Goal: Understand site structure: Understand site structure

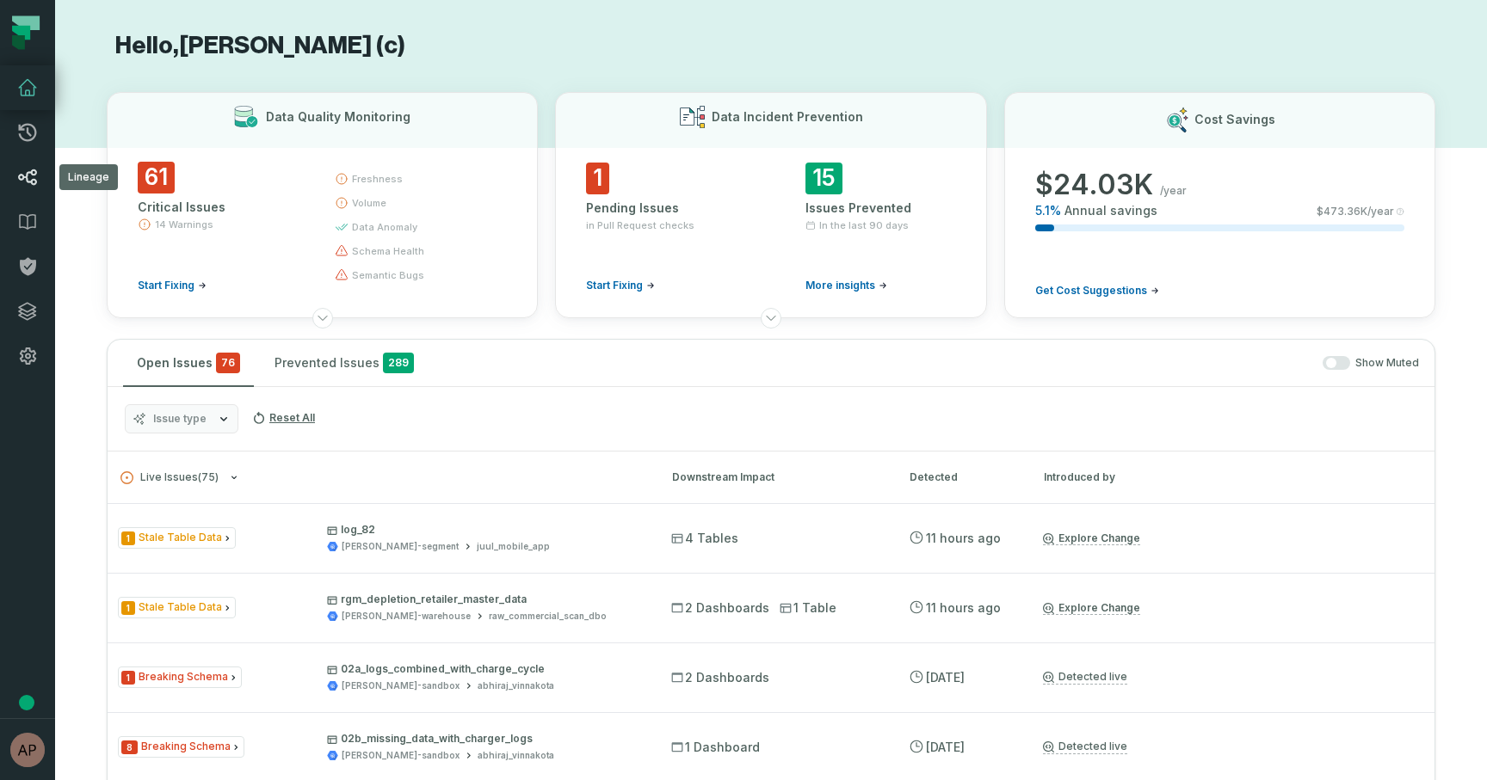
click at [34, 181] on icon at bounding box center [27, 177] width 21 height 21
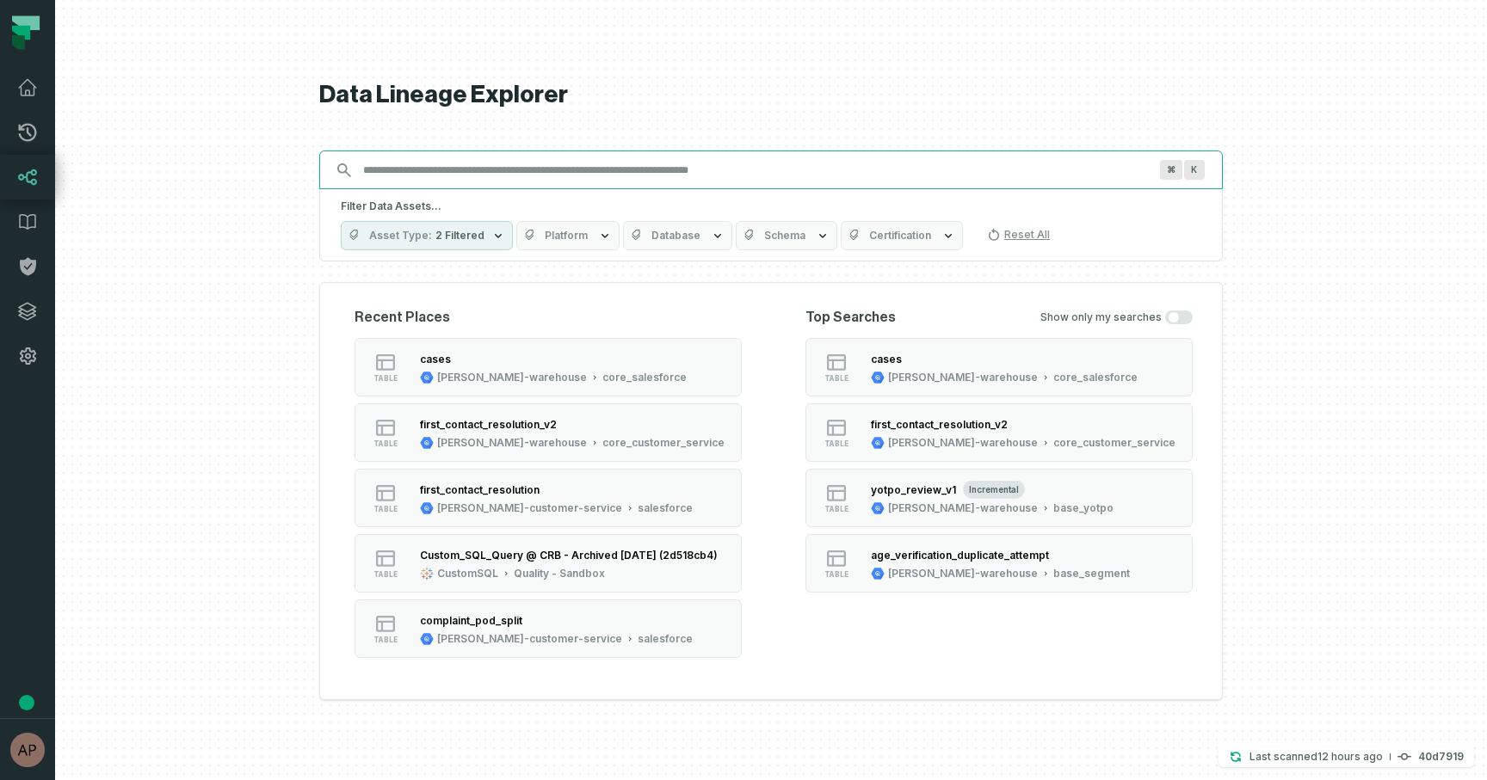
click at [485, 172] on input "Discovery Provider cmdk menu" at bounding box center [755, 171] width 805 height 28
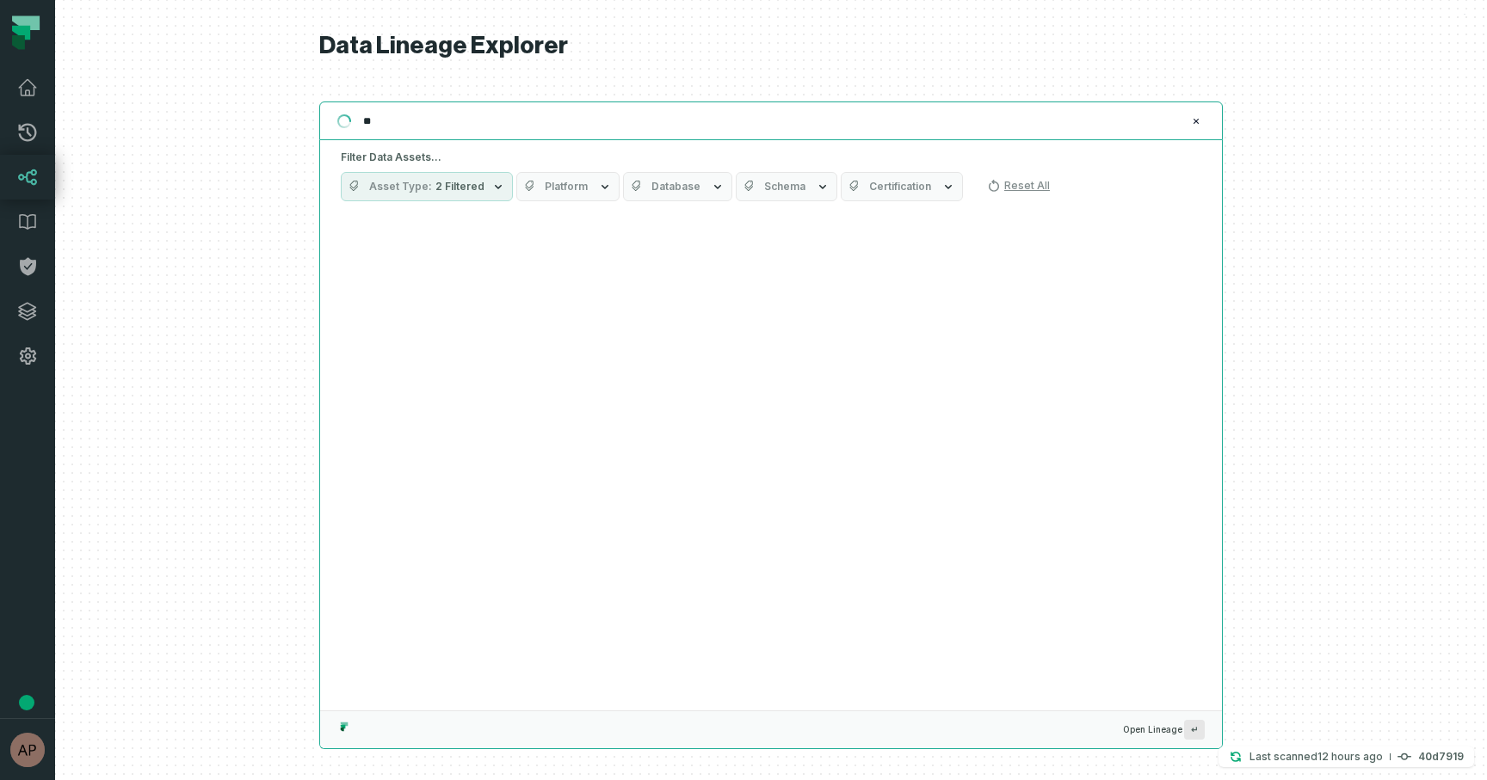
type input "*"
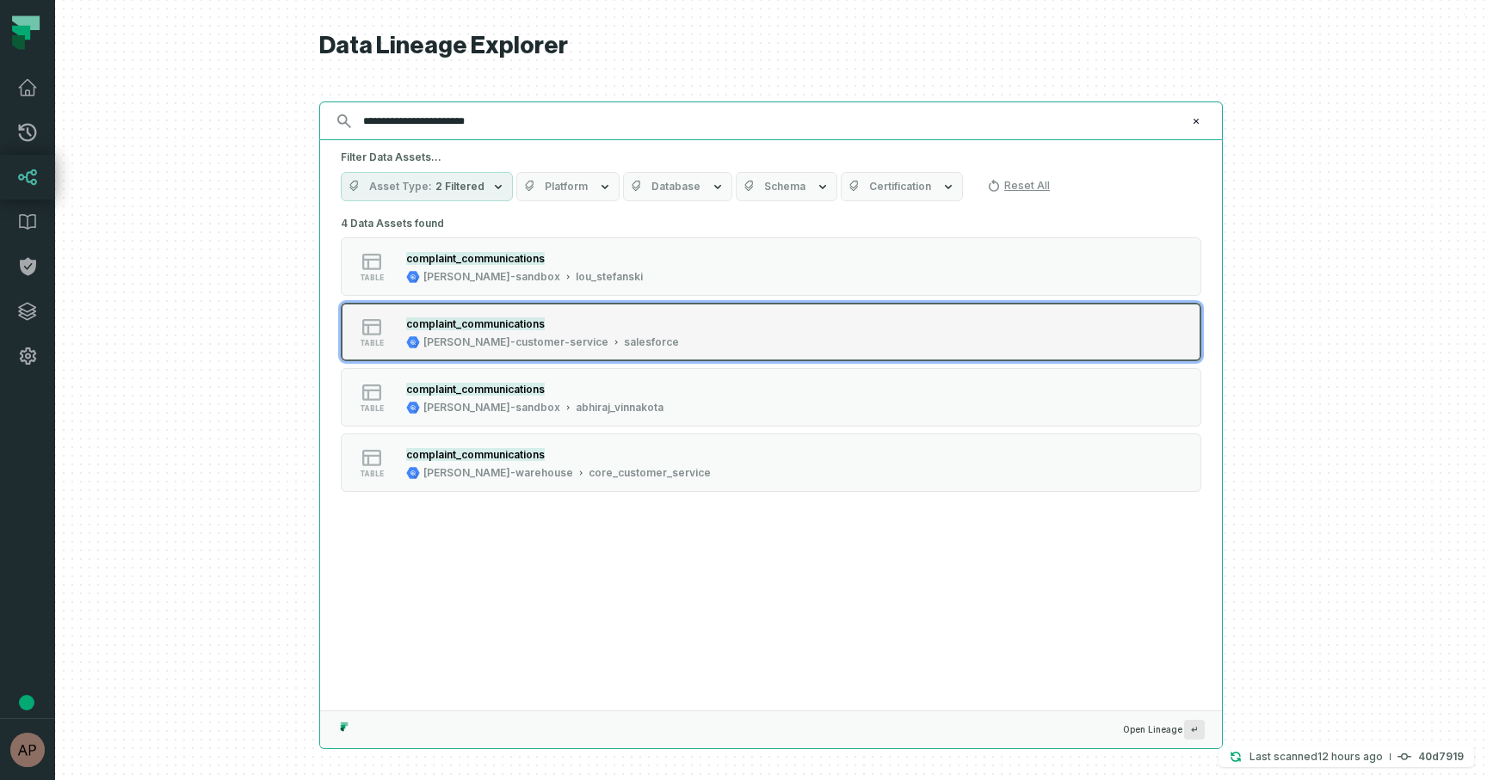
type input "**********"
click at [394, 348] on div "table complaint_communications [PERSON_NAME]-customer-service salesforce" at bounding box center [559, 332] width 430 height 34
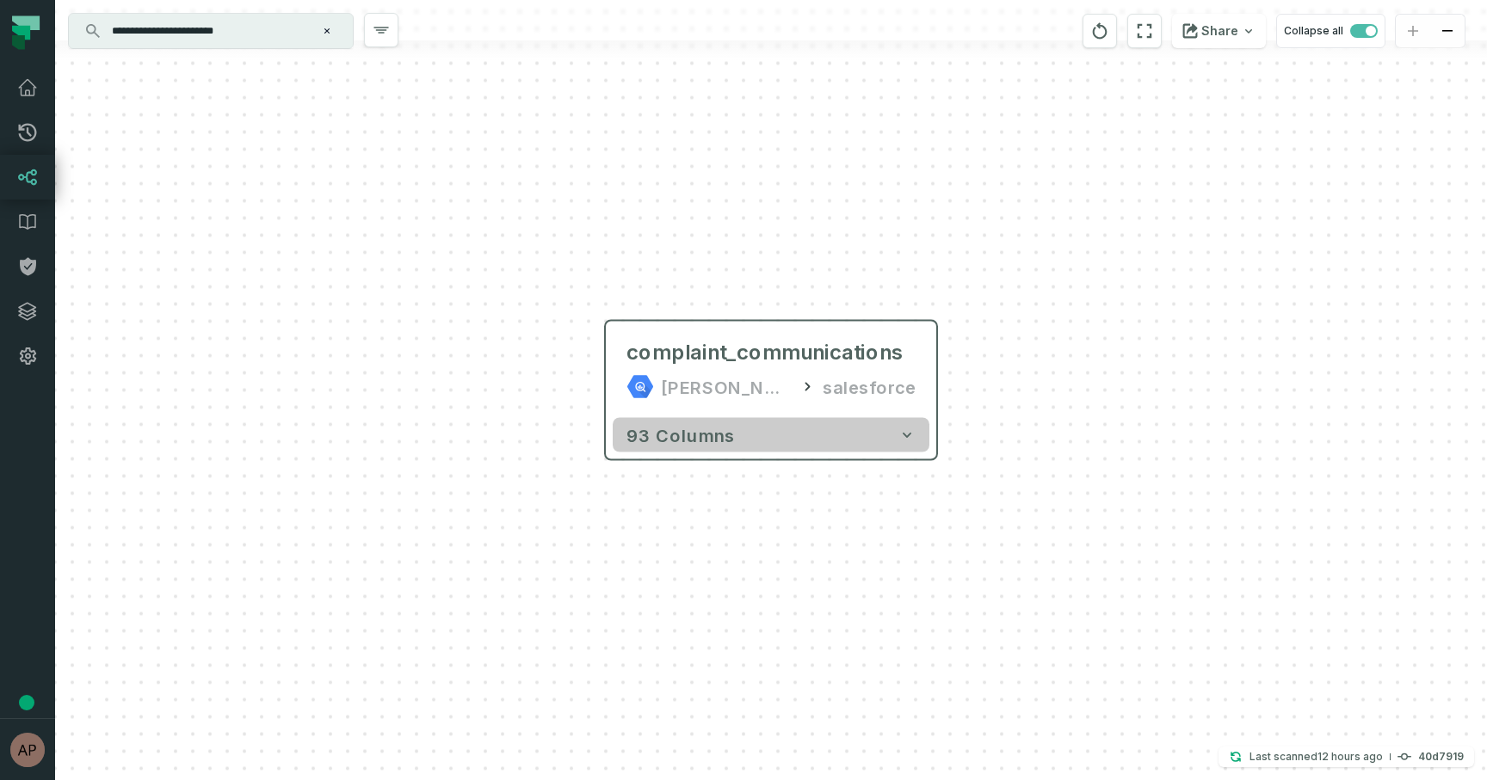
click at [813, 441] on button "93 columns" at bounding box center [771, 435] width 317 height 34
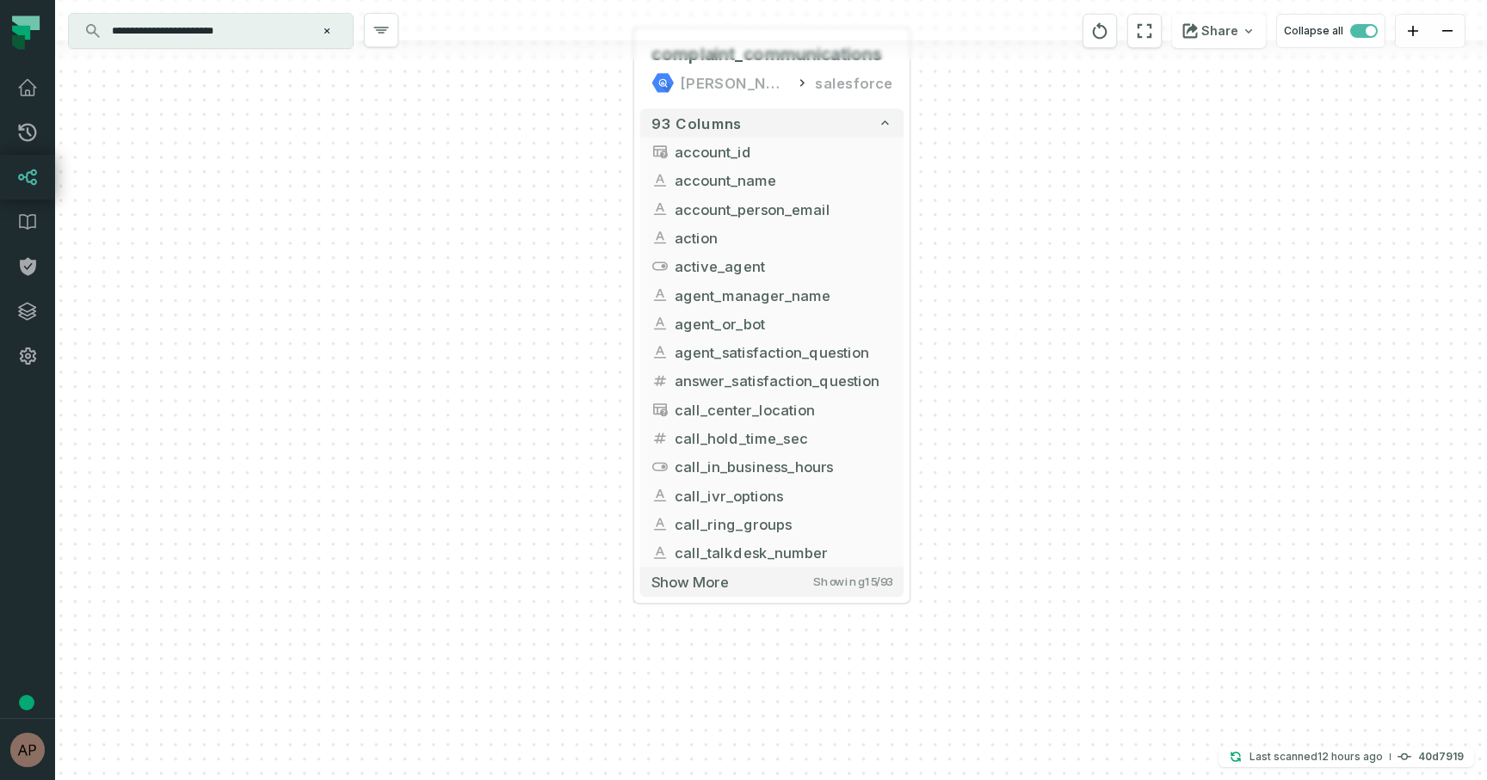
drag, startPoint x: 1021, startPoint y: 437, endPoint x: 991, endPoint y: 167, distance: 271.8
click at [991, 167] on div "+ complaint_communications [PERSON_NAME]-customer-service salesforce + 93 colum…" at bounding box center [771, 390] width 1432 height 780
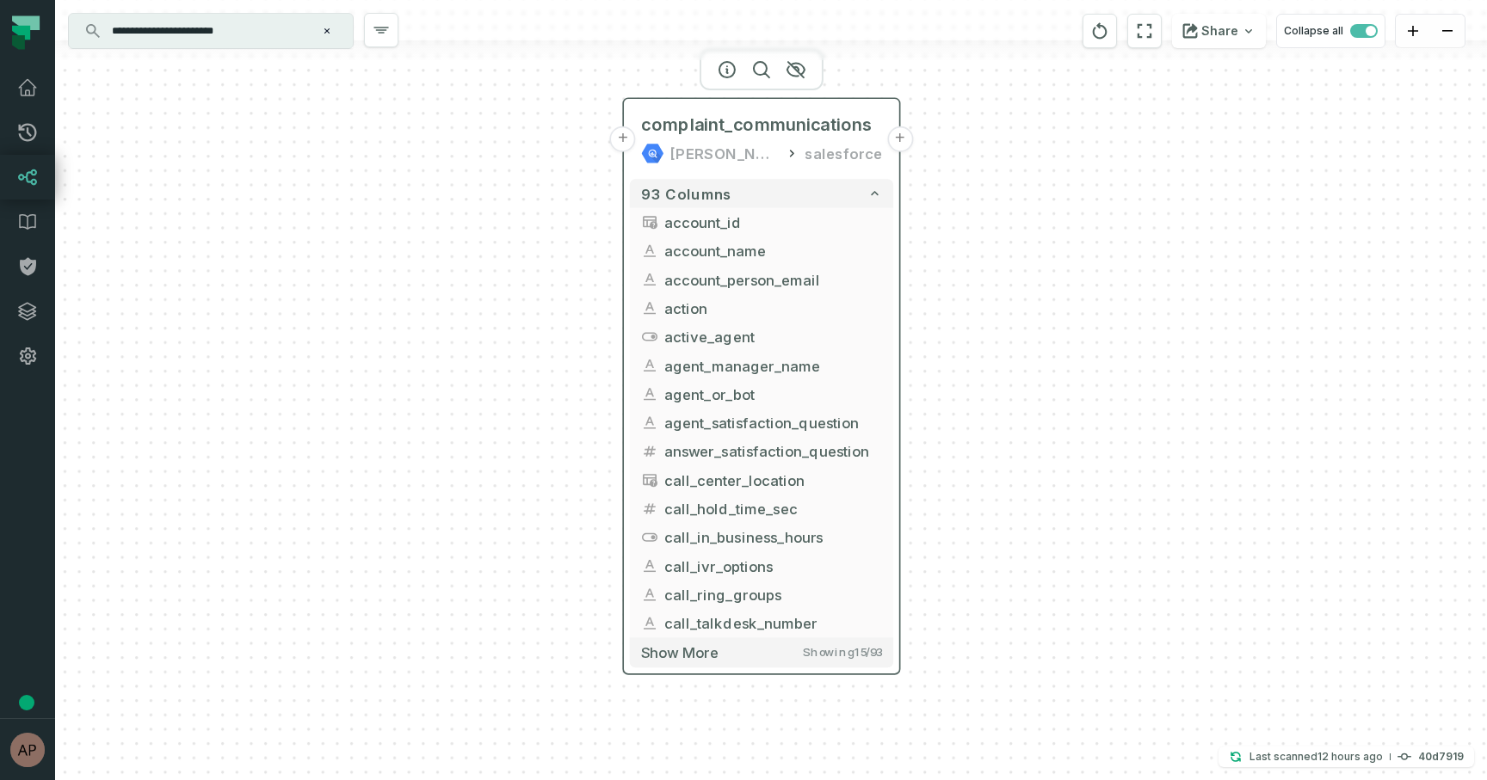
click at [901, 139] on button "+" at bounding box center [900, 139] width 26 height 26
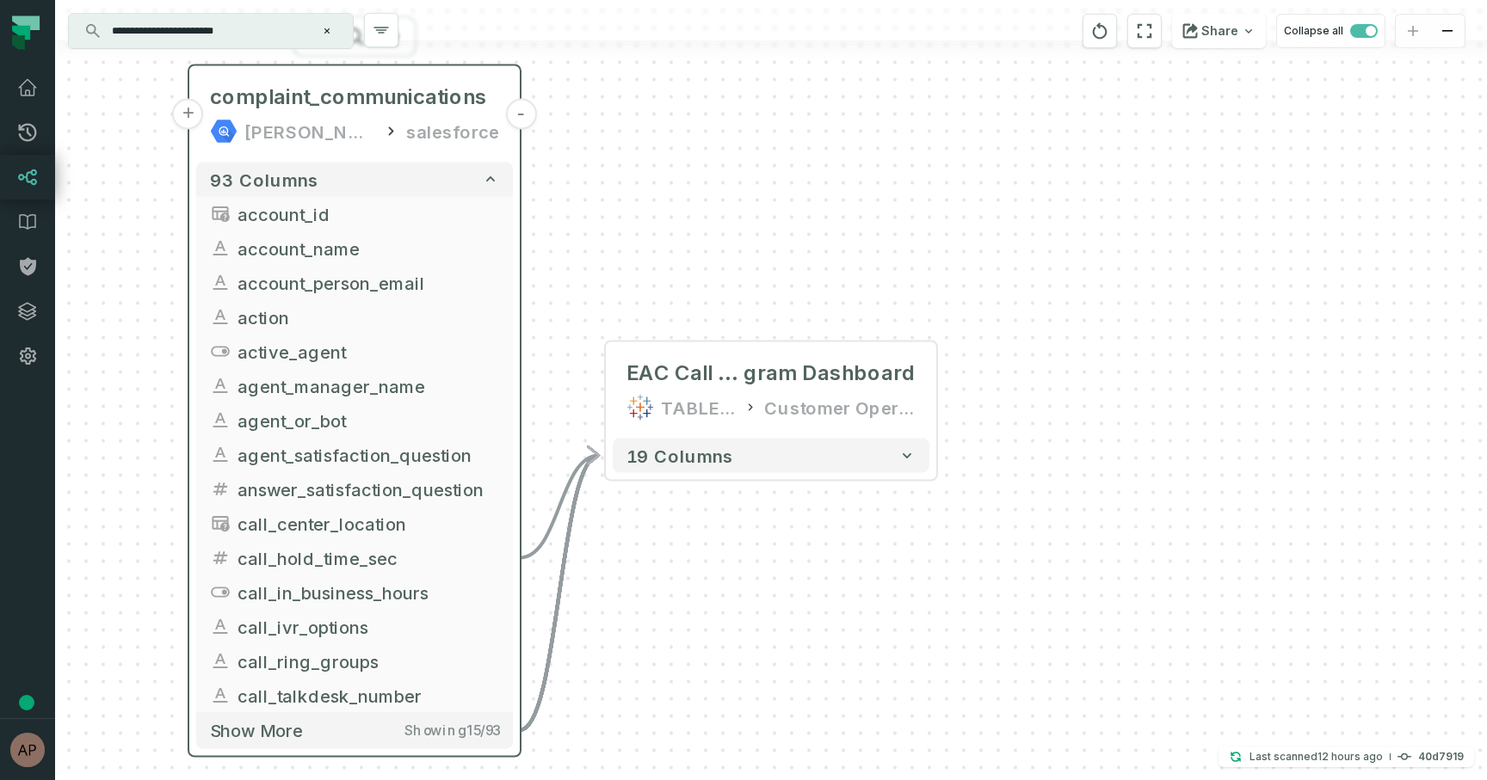
click at [190, 115] on button "+" at bounding box center [188, 114] width 31 height 31
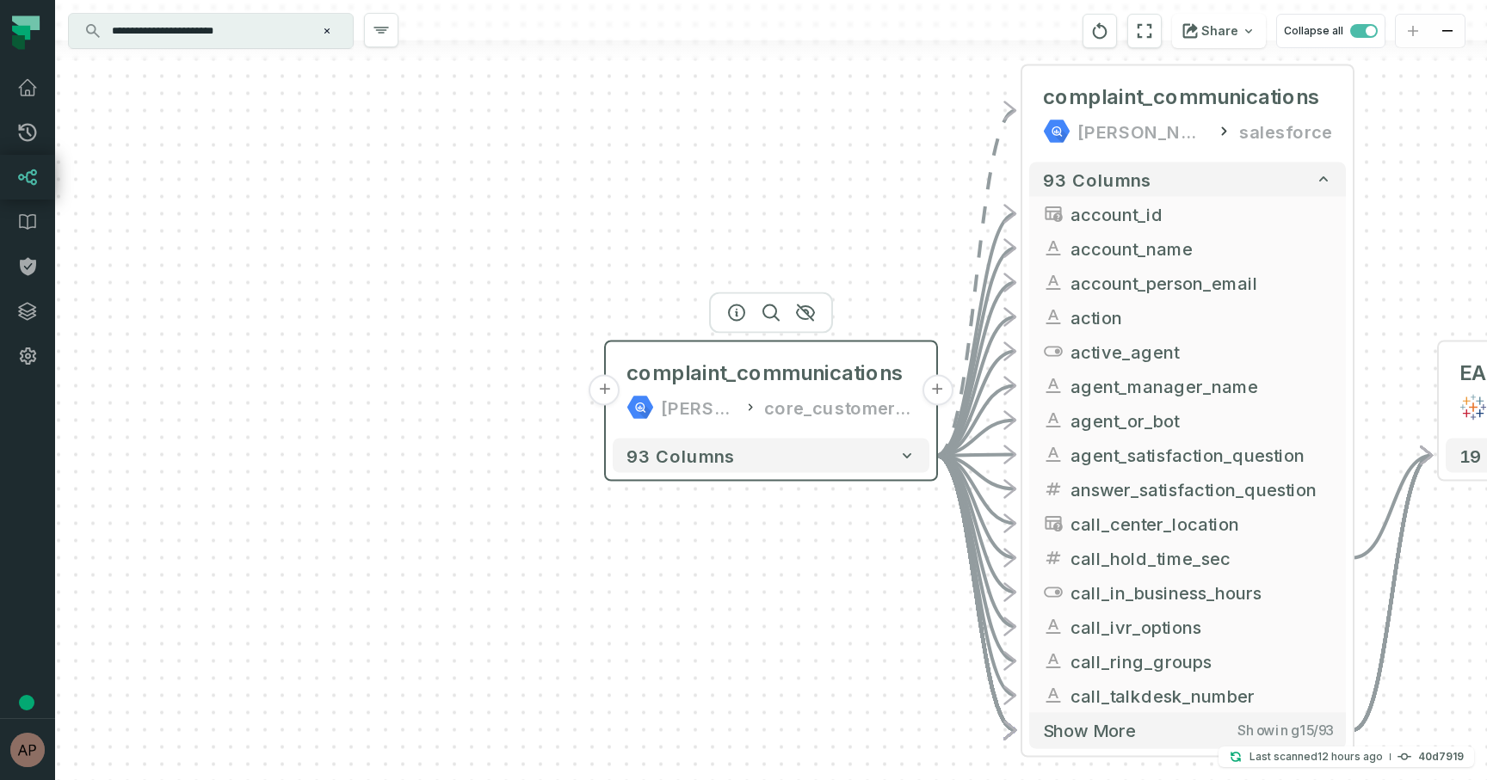
click at [791, 413] on div "core_customer_service" at bounding box center [839, 408] width 151 height 28
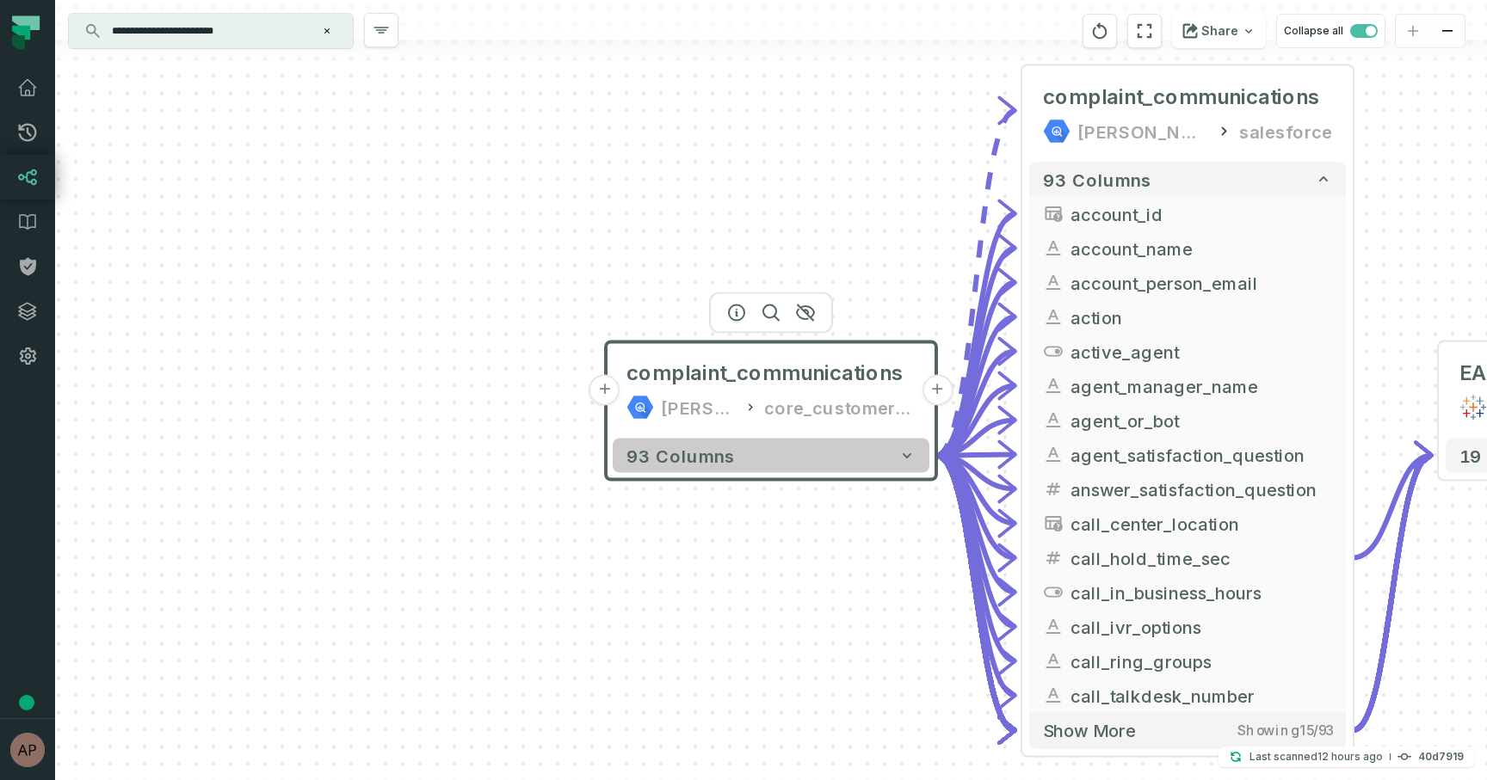
click at [817, 454] on button "93 columns" at bounding box center [771, 456] width 317 height 34
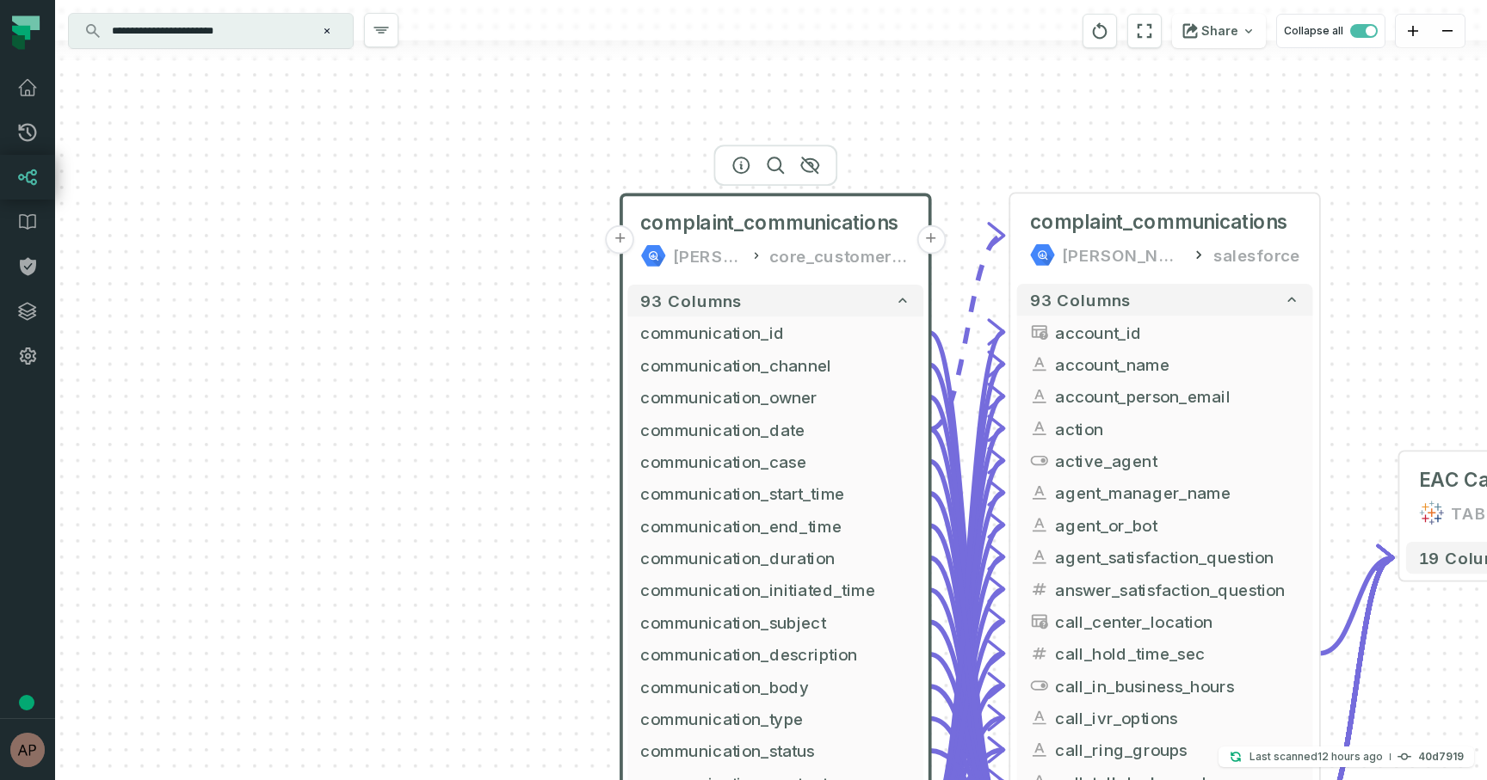
drag, startPoint x: 956, startPoint y: 289, endPoint x: 969, endPoint y: -12, distance: 301.4
click at [969, 0] on html "Pull Requests Dashboard Lineage Data Catalog Policies Integrations Settings [PE…" at bounding box center [743, 390] width 1487 height 780
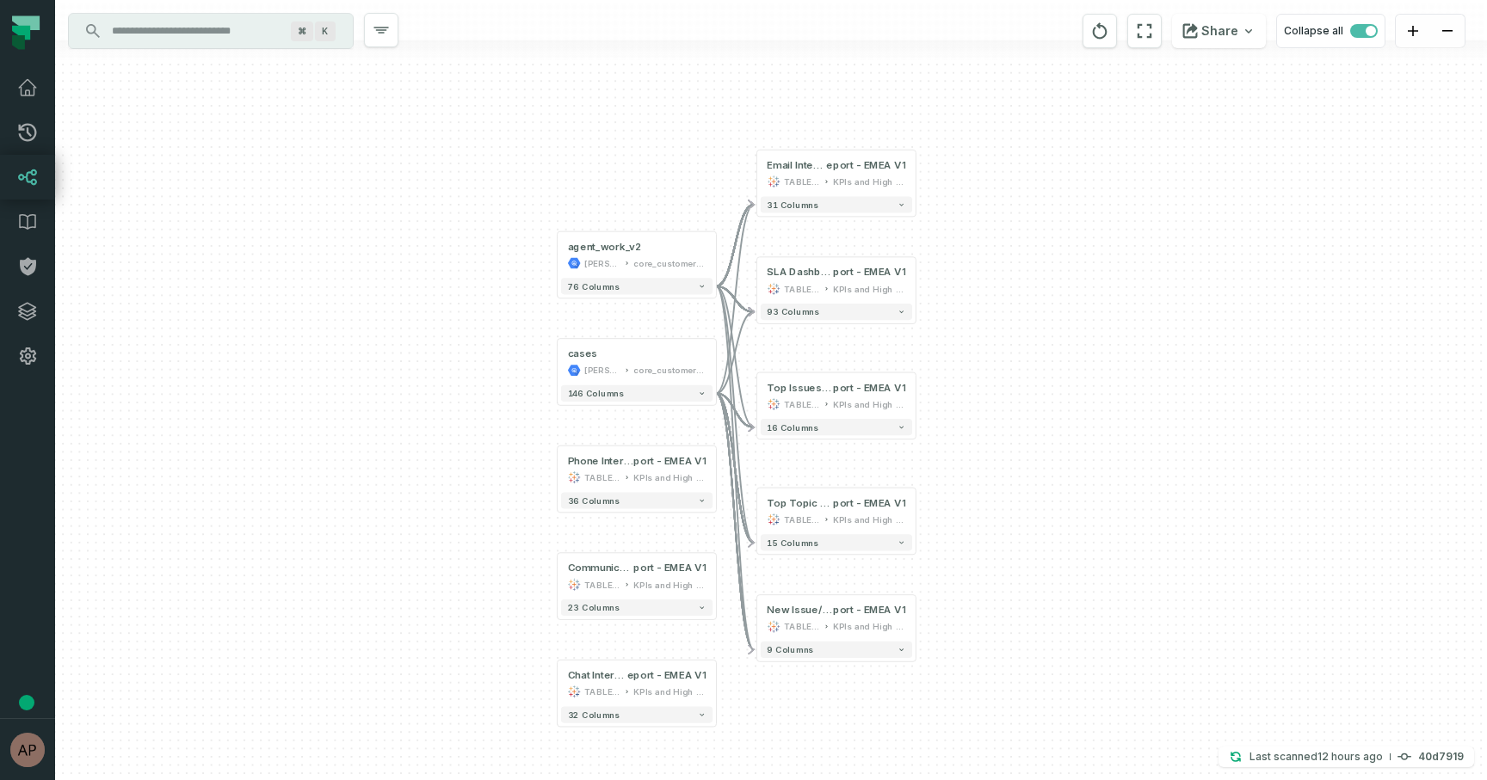
drag, startPoint x: 1118, startPoint y: 277, endPoint x: 1018, endPoint y: 329, distance: 112.4
click at [1018, 329] on div "+ agent_work_v2 juul-warehouse core_customer_service + 76 columns + cases juul-…" at bounding box center [771, 390] width 1432 height 780
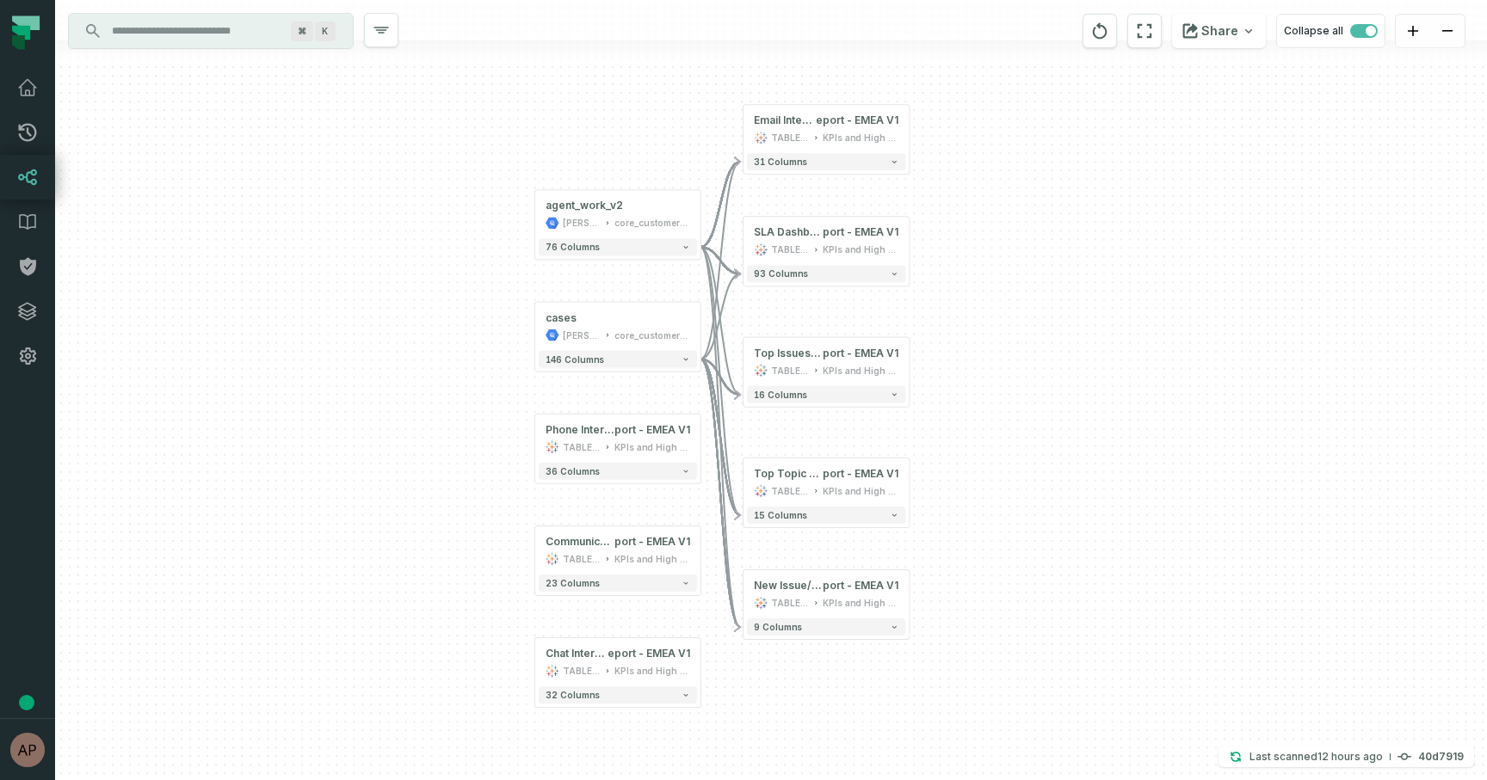
drag, startPoint x: 1018, startPoint y: 329, endPoint x: 1018, endPoint y: 296, distance: 32.7
click at [1018, 296] on div "+ agent_work_v2 juul-warehouse core_customer_service + 76 columns + cases juul-…" at bounding box center [771, 390] width 1432 height 780
click at [878, 398] on button "16 columns" at bounding box center [826, 394] width 158 height 17
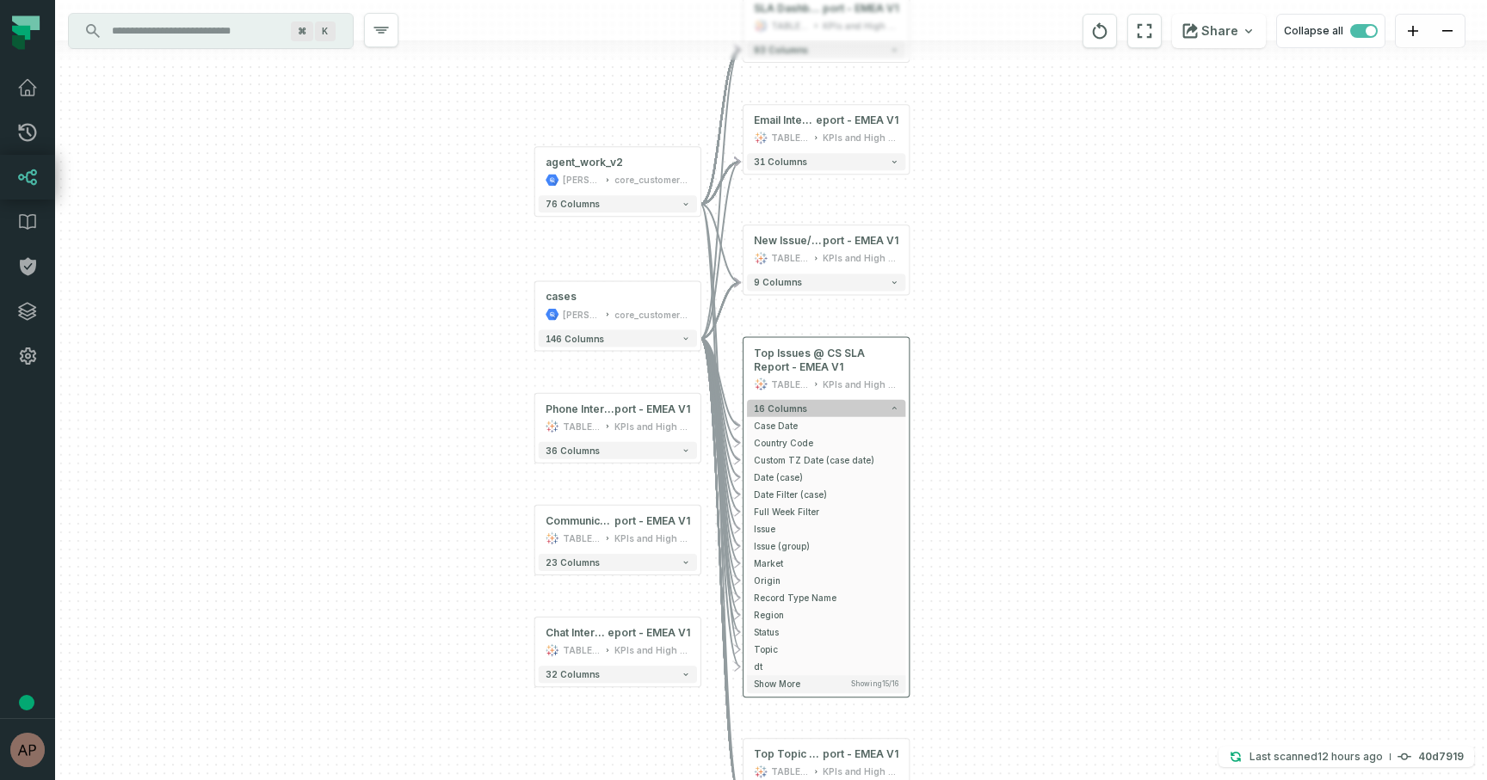
click at [883, 402] on button "16 columns" at bounding box center [826, 408] width 158 height 17
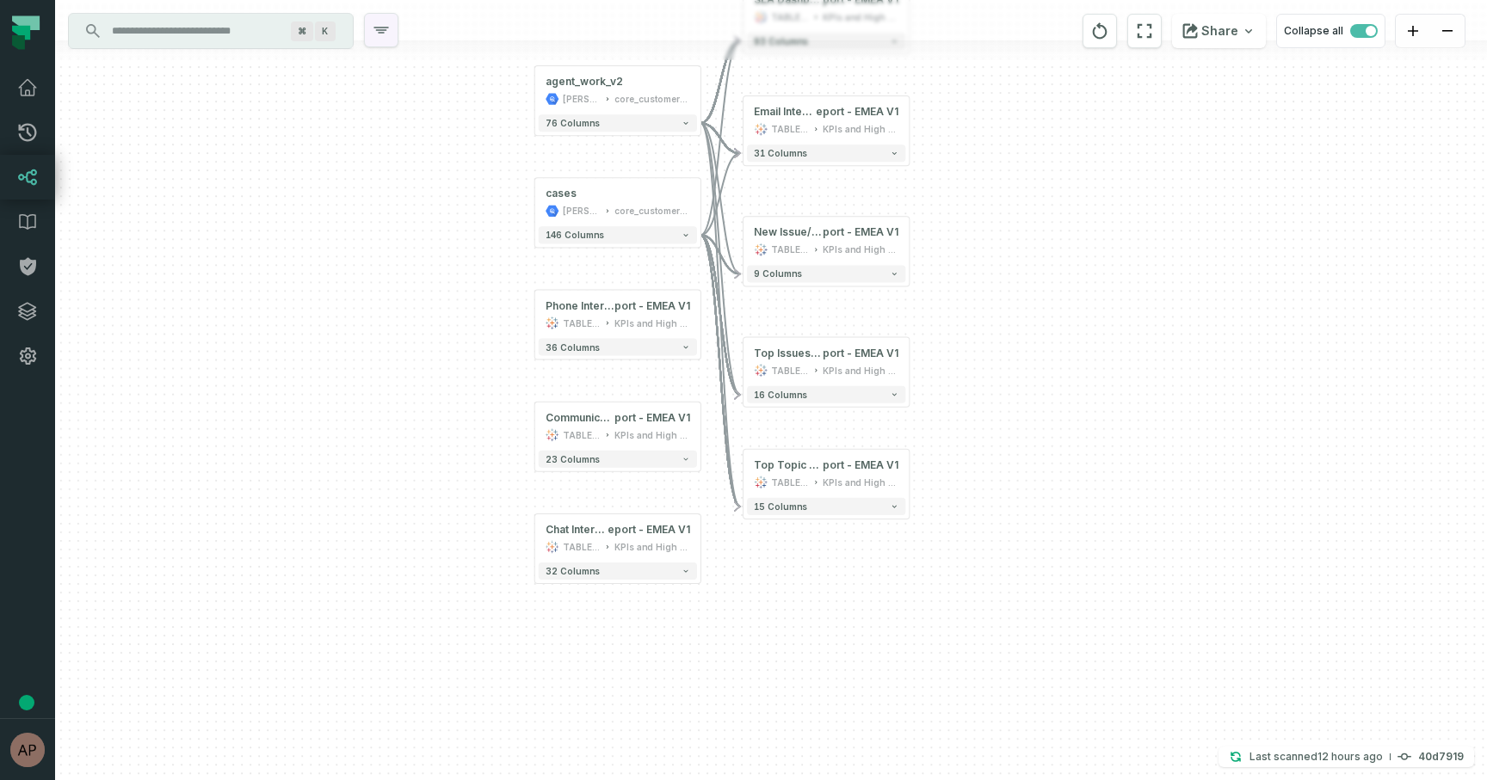
click at [382, 34] on icon "button" at bounding box center [381, 30] width 21 height 21
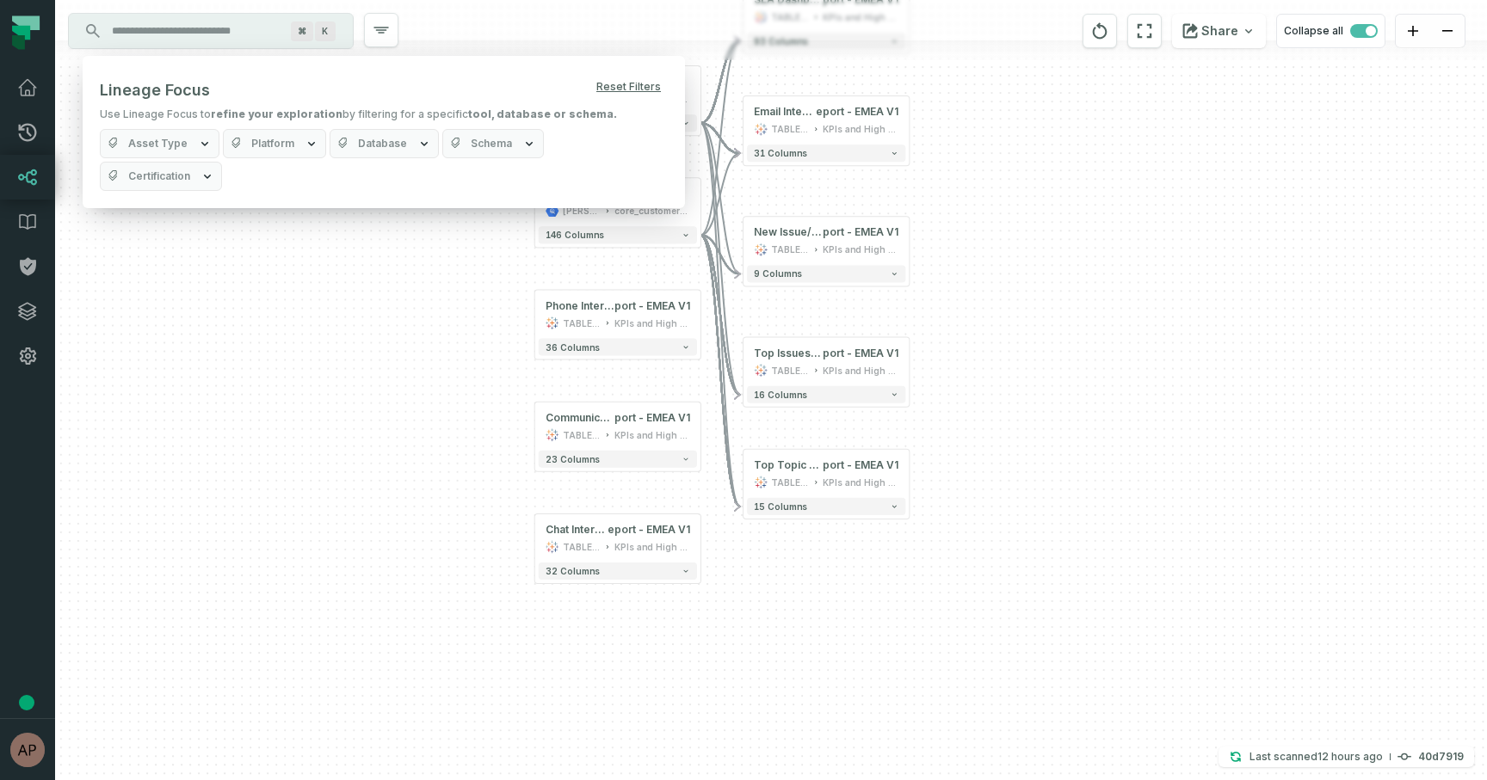
click at [374, 137] on span "Database" at bounding box center [382, 144] width 49 height 14
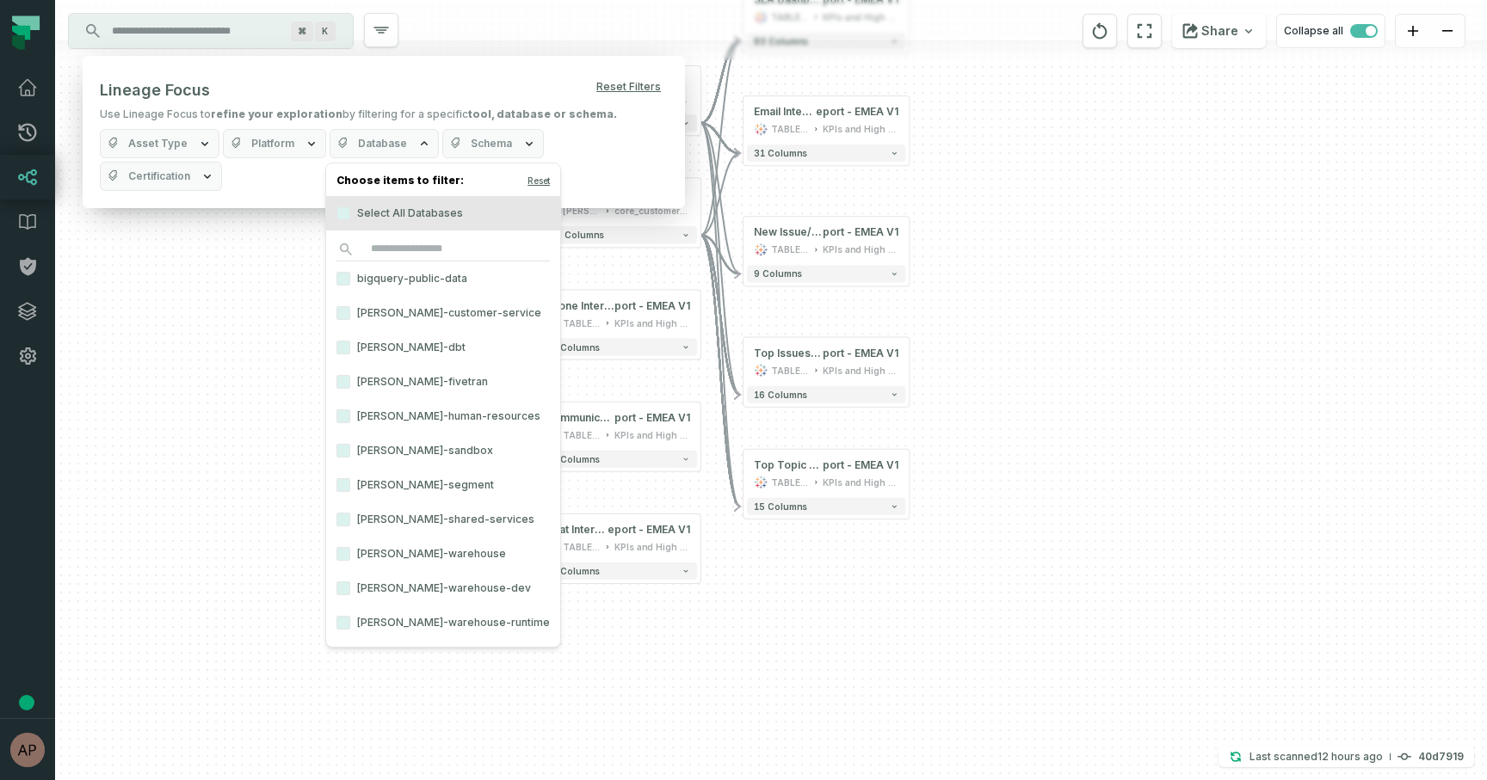
click at [312, 143] on icon "button" at bounding box center [312, 144] width 14 height 14
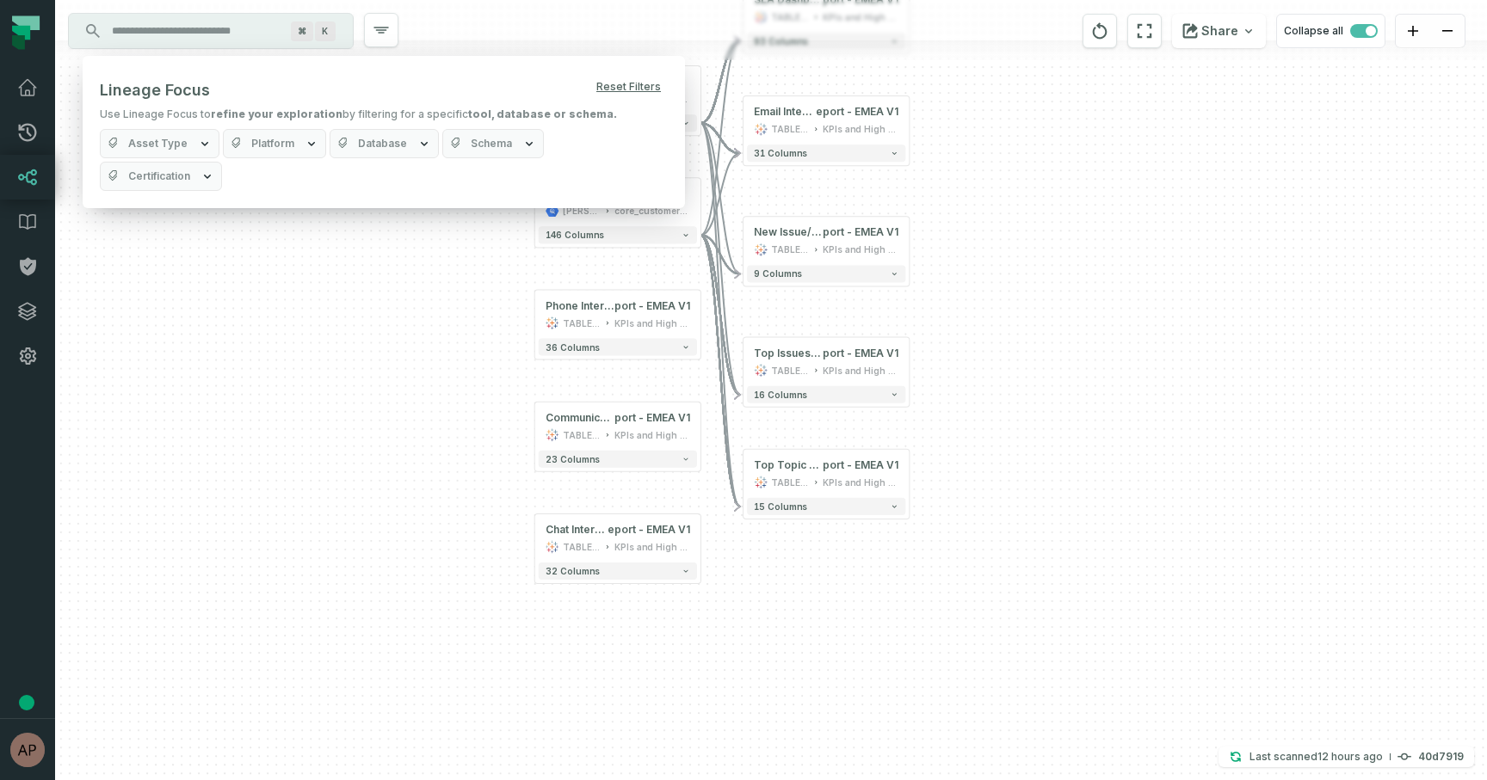
click at [206, 139] on icon "button" at bounding box center [205, 144] width 14 height 14
click at [182, 243] on label "Dashboard" at bounding box center [207, 248] width 213 height 34
click at [125, 243] on button "Dashboard" at bounding box center [118, 248] width 14 height 14
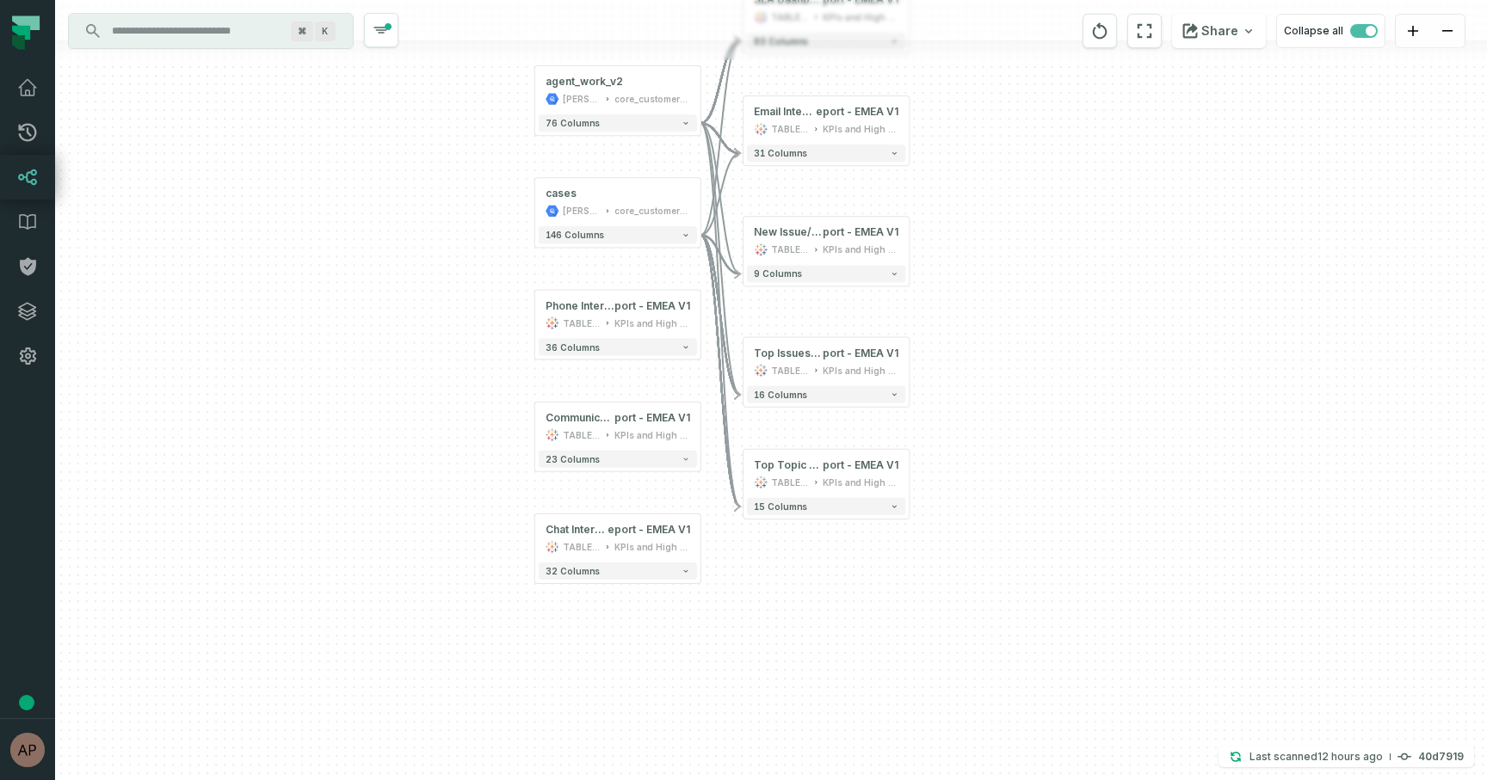
click at [403, 268] on div "... agent_work_v2 juul-warehouse core_customer_service ... 76 columns ... cases…" at bounding box center [771, 390] width 1432 height 780
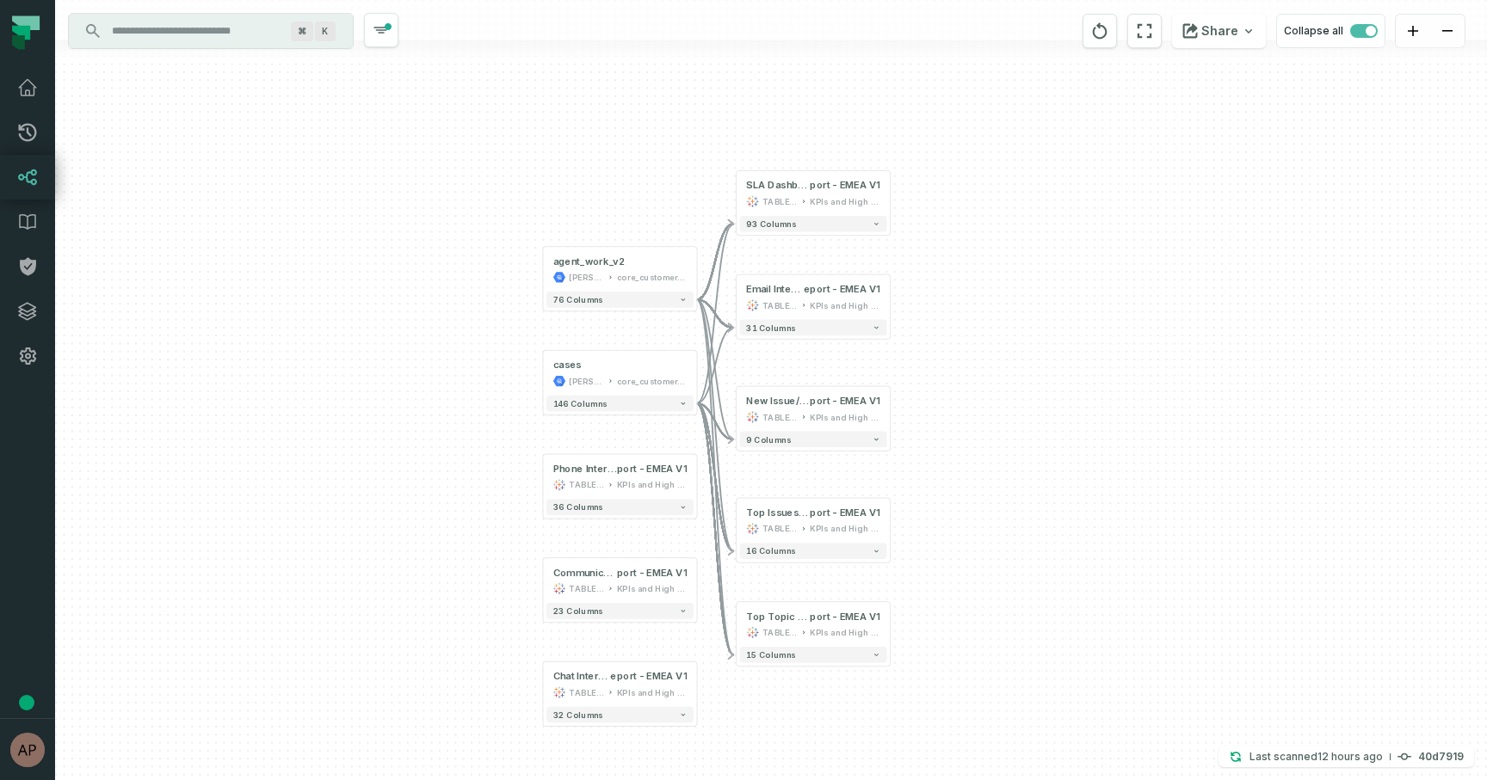
drag, startPoint x: 973, startPoint y: 234, endPoint x: 950, endPoint y: 403, distance: 171.1
click at [950, 403] on div "+ agent_work_v2 juul-warehouse core_customer_service + 76 columns cases juul-wa…" at bounding box center [771, 390] width 1432 height 780
click at [846, 551] on button "16 columns" at bounding box center [813, 552] width 147 height 16
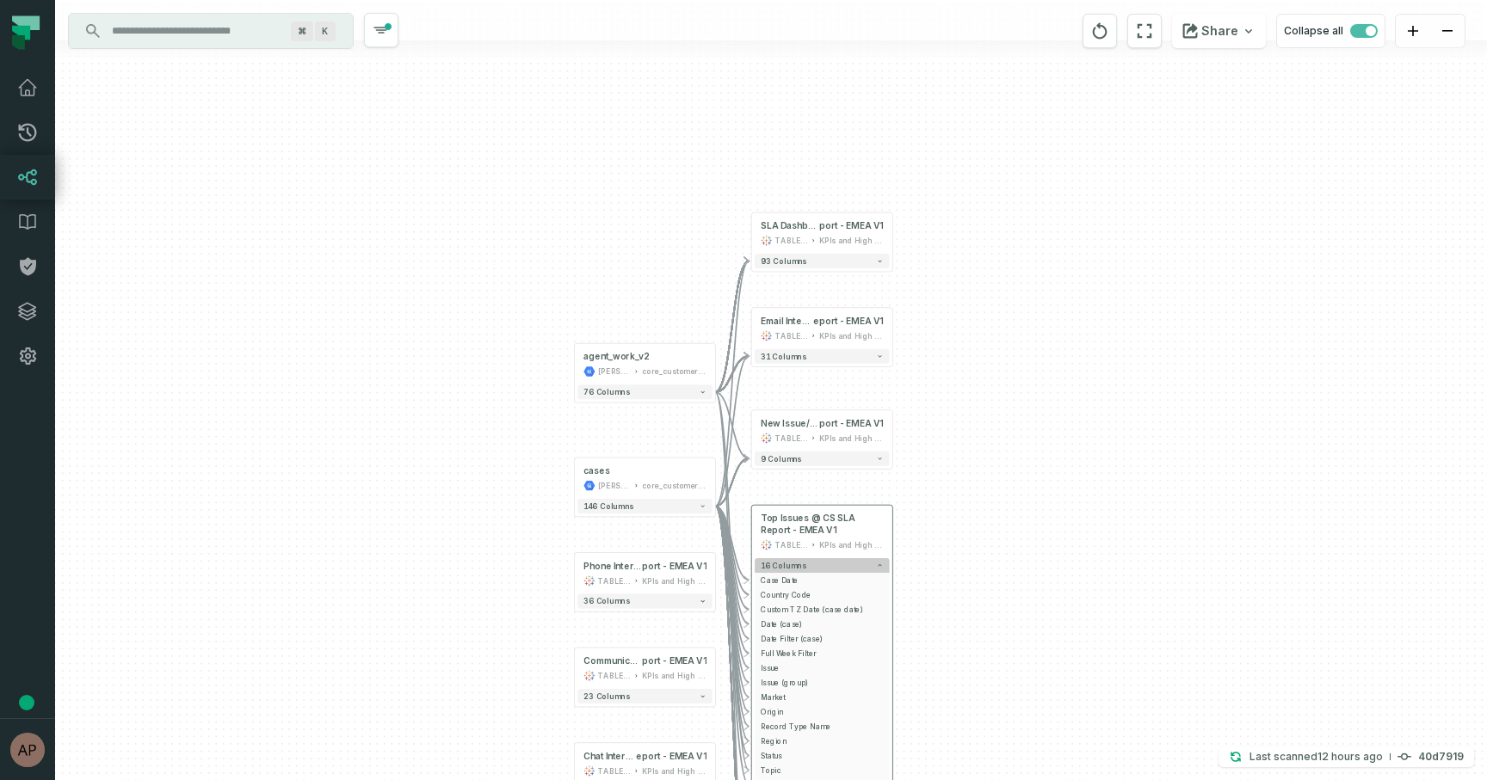
click at [835, 564] on button "16 columns" at bounding box center [821, 565] width 134 height 15
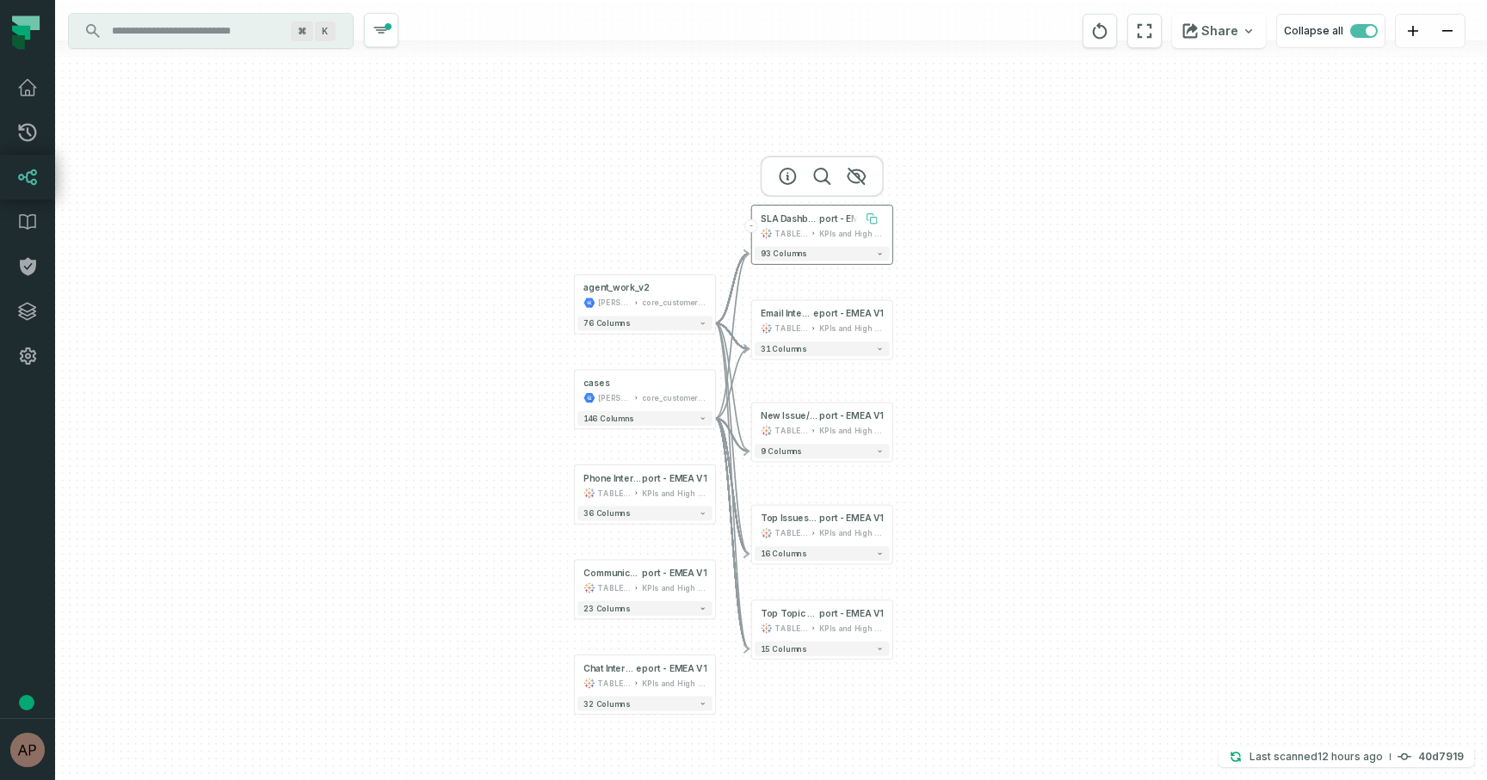
click at [871, 221] on icon at bounding box center [873, 221] width 6 height 6
click at [812, 222] on span "SLA Dashboard @ CS SLA Re" at bounding box center [790, 218] width 59 height 12
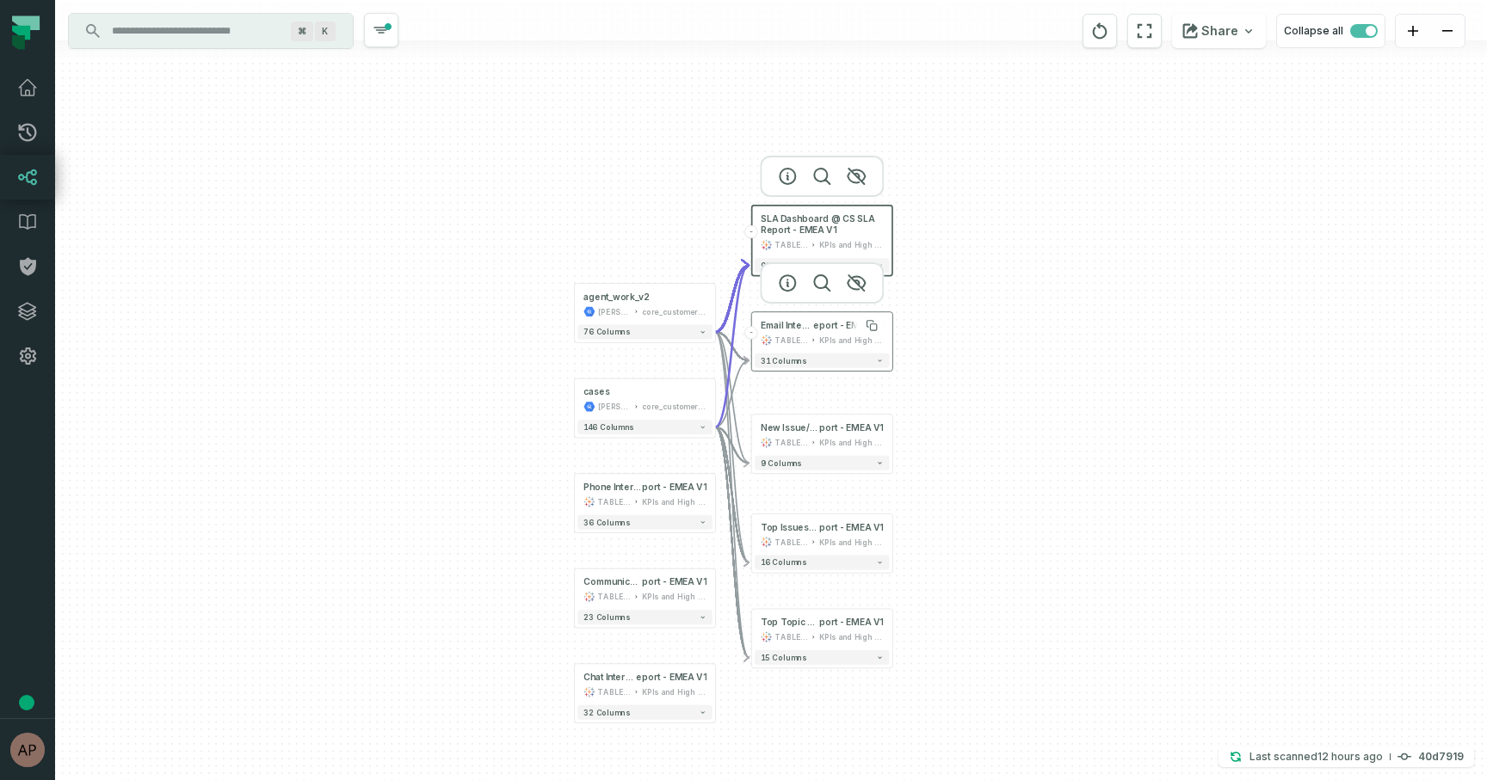
click at [829, 329] on span "eport - EMEA V1" at bounding box center [848, 326] width 71 height 12
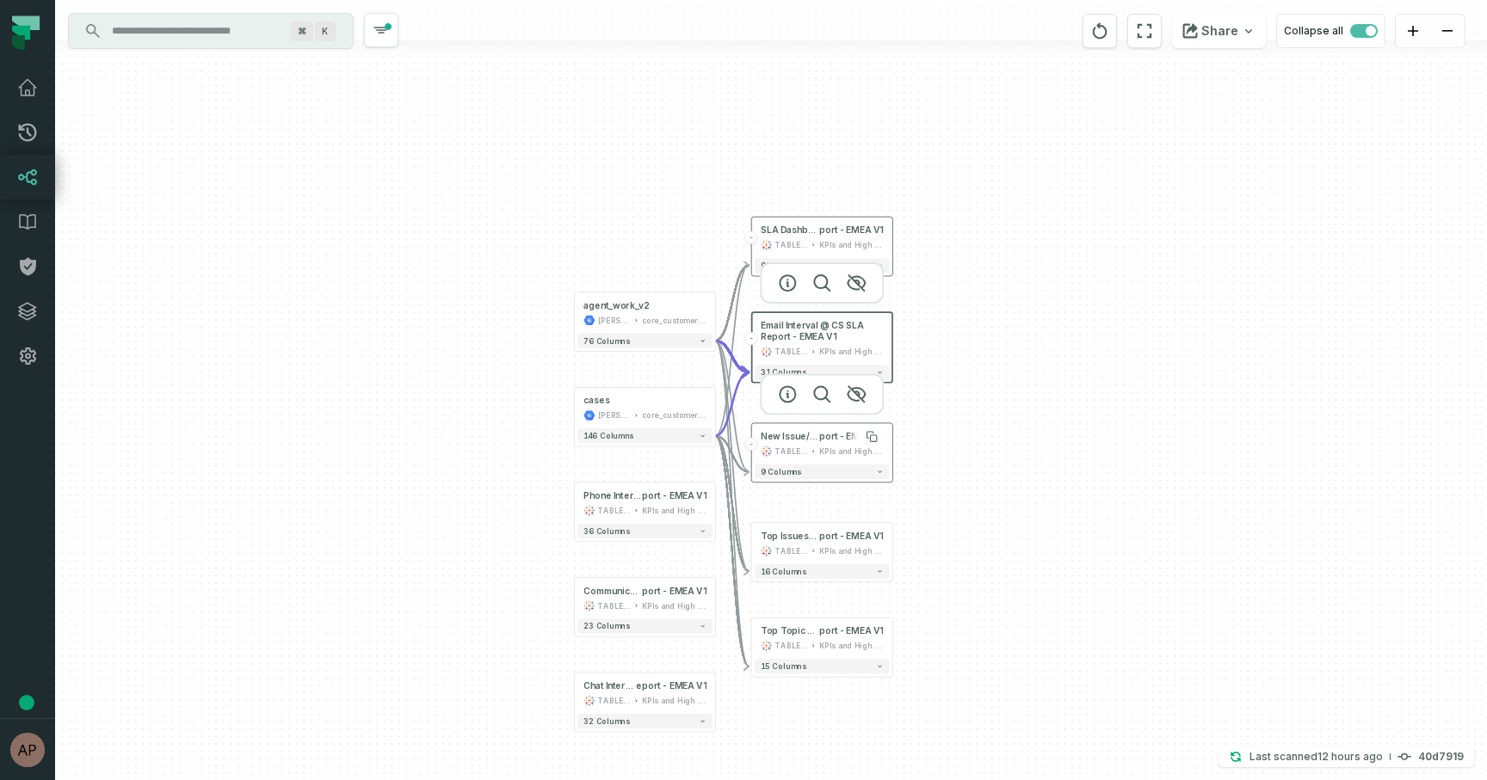
click at [817, 440] on span "New Issue/Topic Check @ CS SLA Re" at bounding box center [790, 437] width 59 height 12
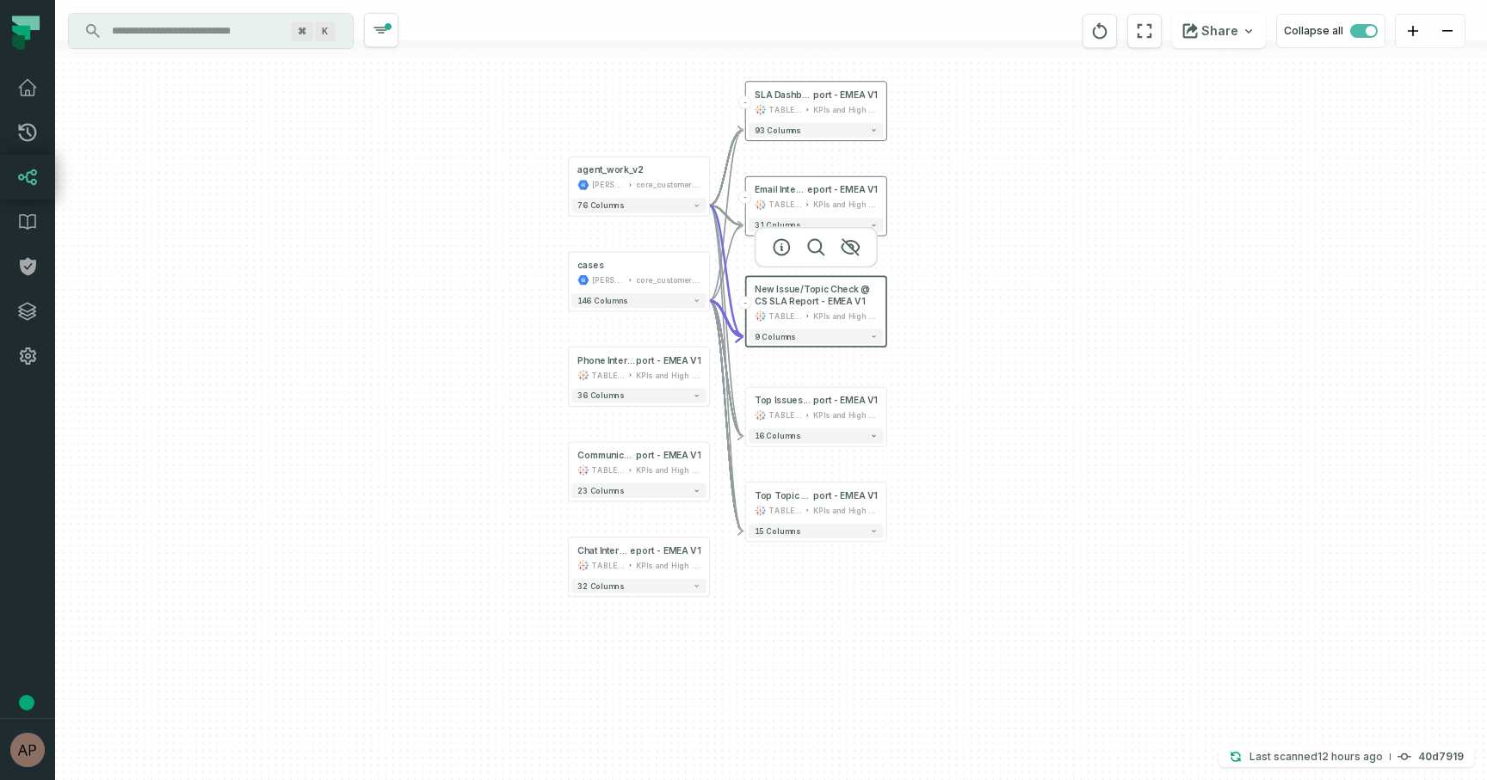
drag, startPoint x: 983, startPoint y: 445, endPoint x: 977, endPoint y: 298, distance: 147.2
click at [977, 298] on div "+ agent_work_v2 juul-warehouse core_customer_service + 76 columns cases juul-wa…" at bounding box center [771, 390] width 1432 height 780
click at [968, 326] on div "+ agent_work_v2 juul-warehouse core_customer_service + 76 columns cases juul-wa…" at bounding box center [771, 390] width 1432 height 780
click at [379, 28] on icon "button" at bounding box center [381, 30] width 14 height 5
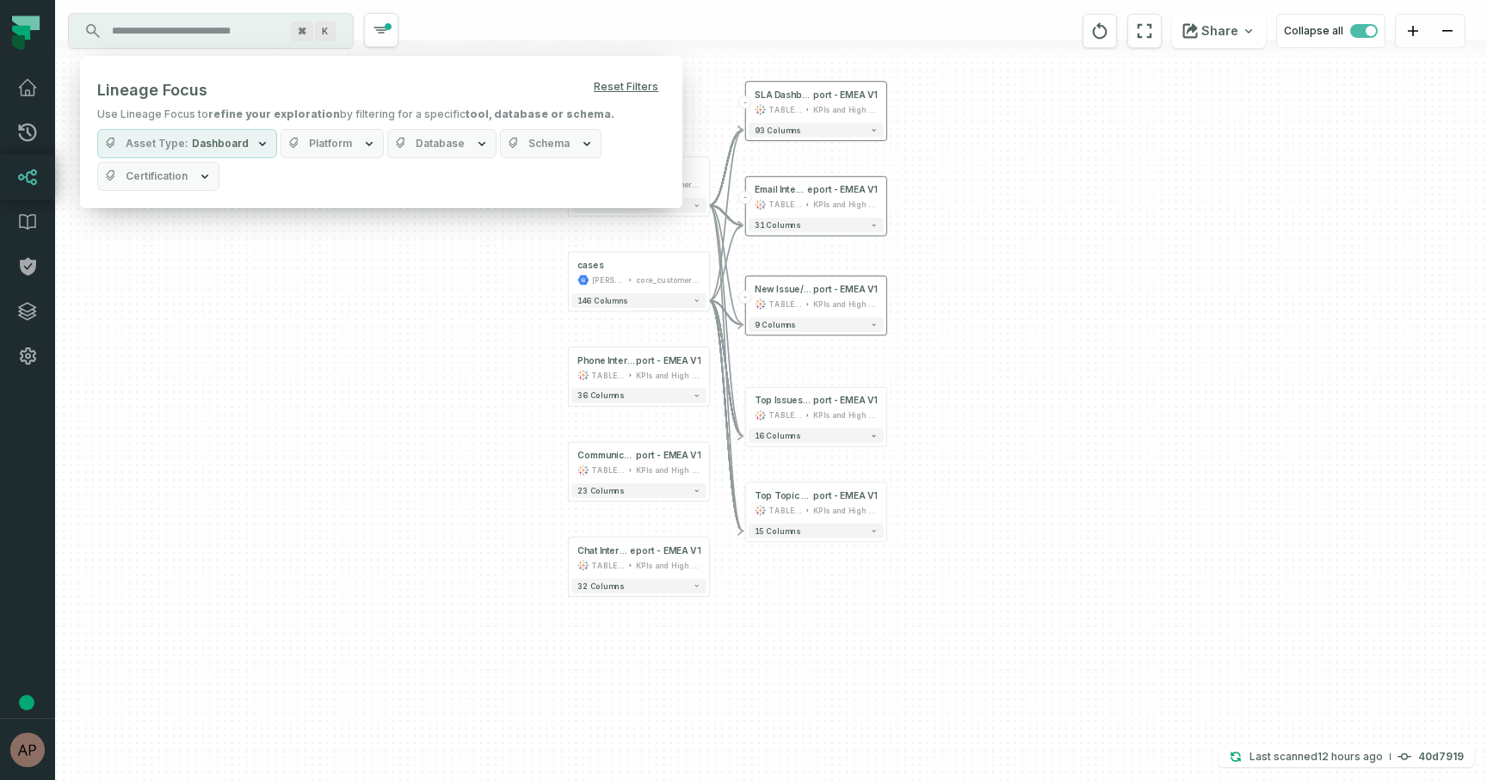
click at [195, 144] on span "Dashboard" at bounding box center [220, 144] width 57 height 14
click at [114, 213] on button "All Asset Types" at bounding box center [115, 213] width 14 height 14
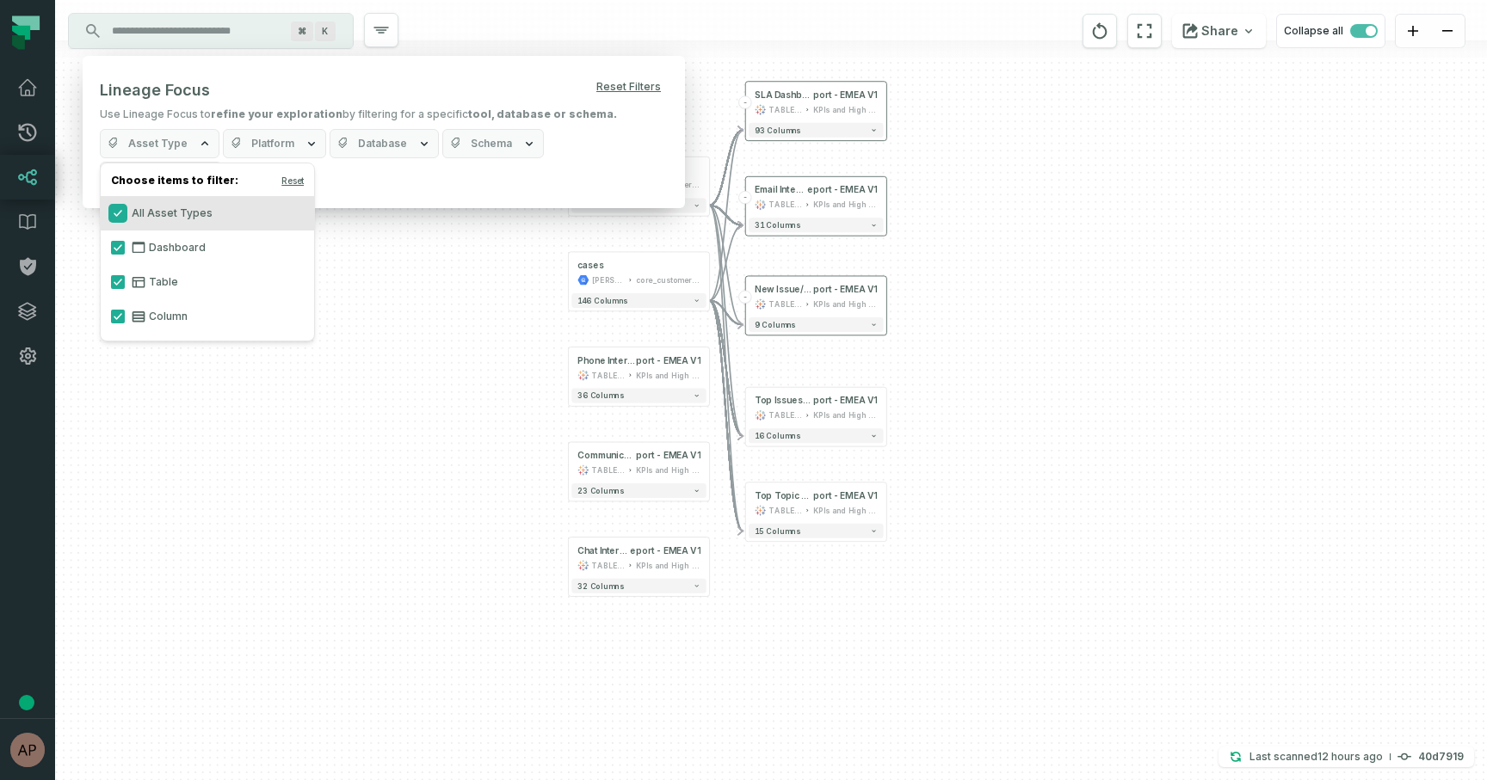
click at [113, 209] on button "All Asset Types" at bounding box center [118, 213] width 14 height 14
click at [116, 246] on button "Dashboard" at bounding box center [118, 248] width 14 height 14
click at [115, 216] on button "All Asset Types" at bounding box center [115, 213] width 14 height 14
click at [469, 373] on div "+ agent_work_v2 juul-warehouse core_customer_service + 76 columns + cases juul-…" at bounding box center [771, 390] width 1432 height 780
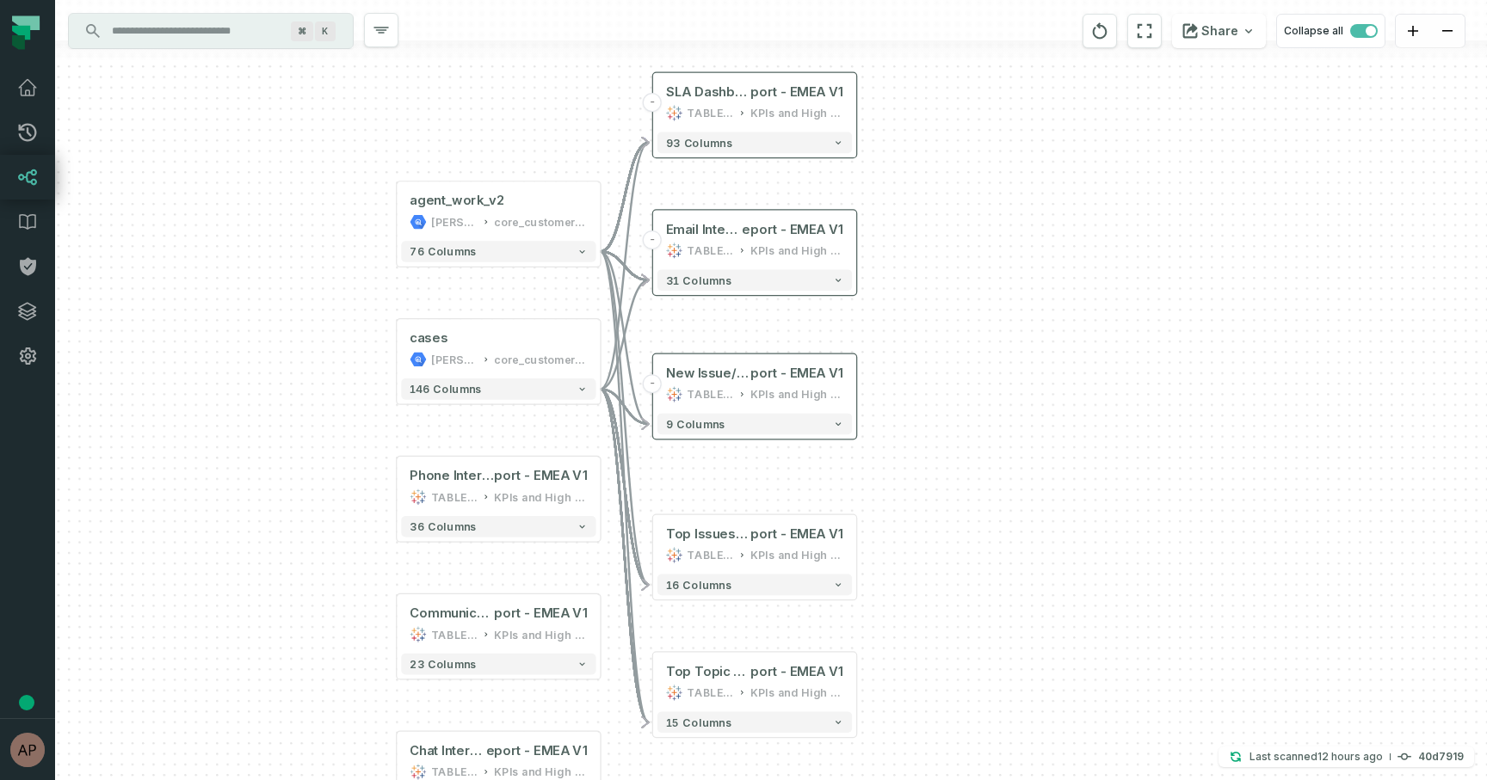
drag, startPoint x: 959, startPoint y: 321, endPoint x: 958, endPoint y: 406, distance: 85.2
click at [958, 406] on div "+ agent_work_v2 juul-warehouse core_customer_service + 76 columns + cases juul-…" at bounding box center [771, 390] width 1432 height 780
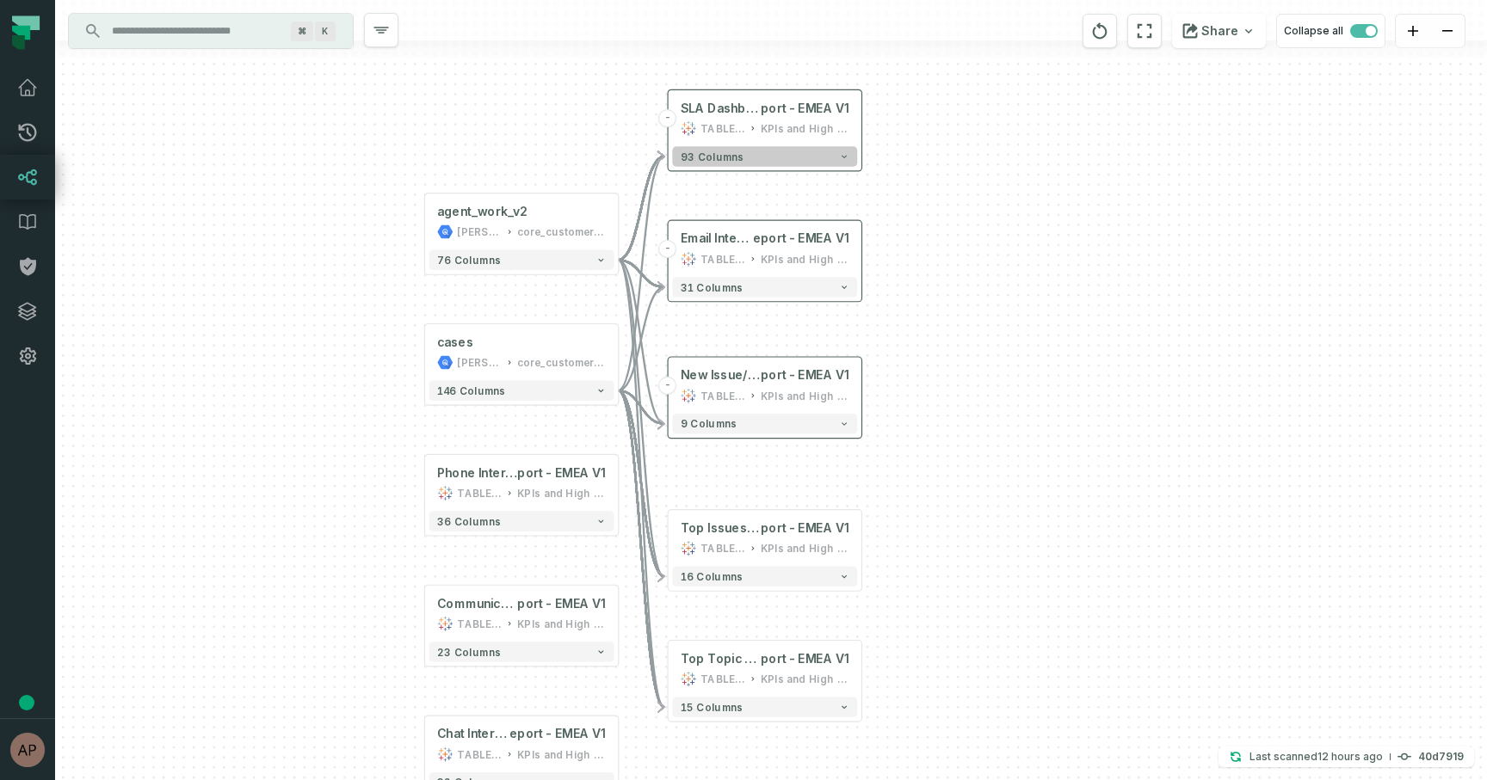
click at [834, 155] on button "93 columns" at bounding box center [764, 156] width 185 height 20
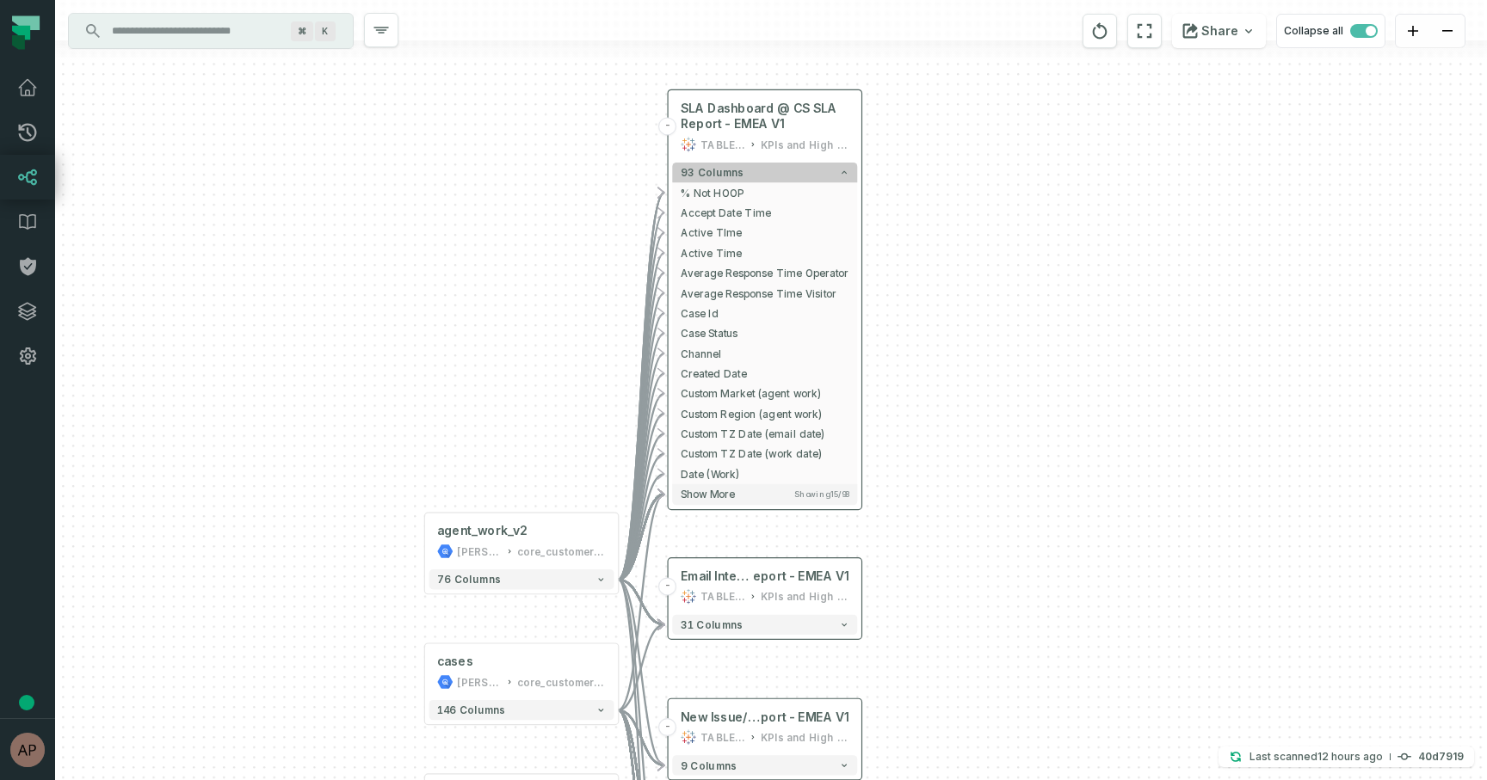
click at [823, 169] on button "93 columns" at bounding box center [764, 173] width 185 height 20
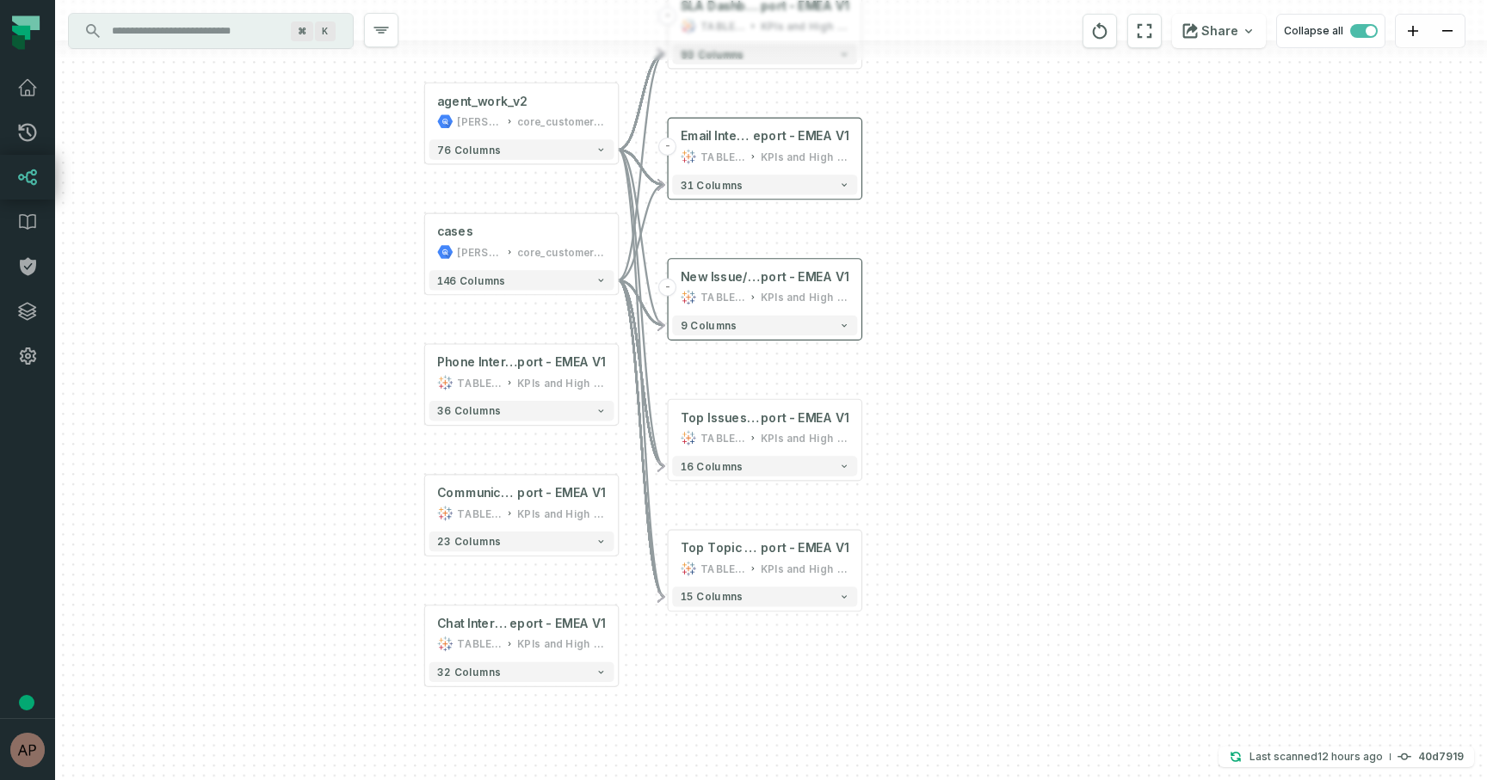
drag, startPoint x: 991, startPoint y: 474, endPoint x: 991, endPoint y: 372, distance: 102.4
click at [991, 372] on div "+ agent_work_v2 juul-warehouse core_customer_service + 76 columns + cases juul-…" at bounding box center [771, 390] width 1432 height 780
click at [842, 326] on icon "button" at bounding box center [843, 325] width 5 height 3
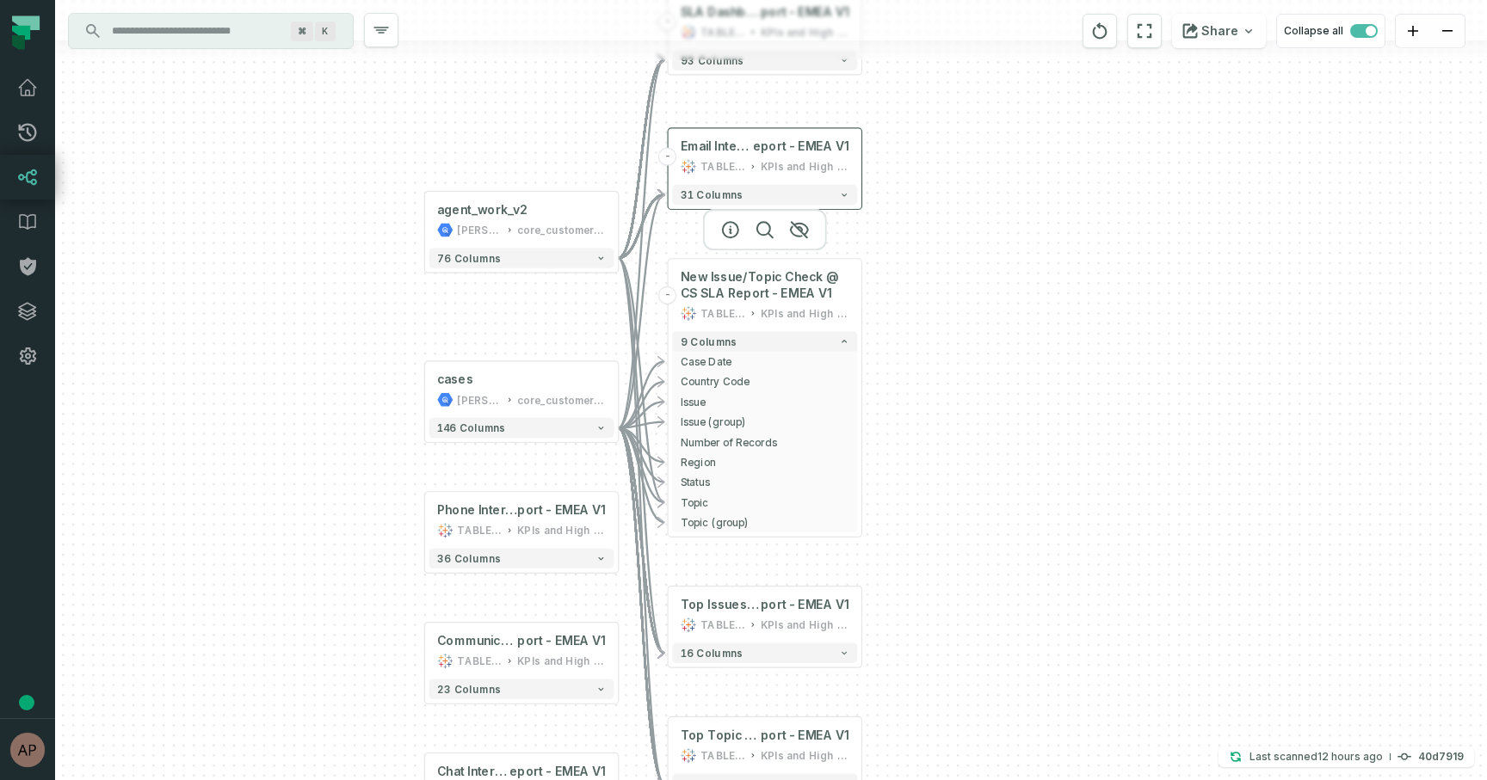
click at [831, 303] on div "New Issue/Topic Check @ CS SLA Report - EMEA V1 TABLEAU KPIs and High Level" at bounding box center [764, 295] width 185 height 65
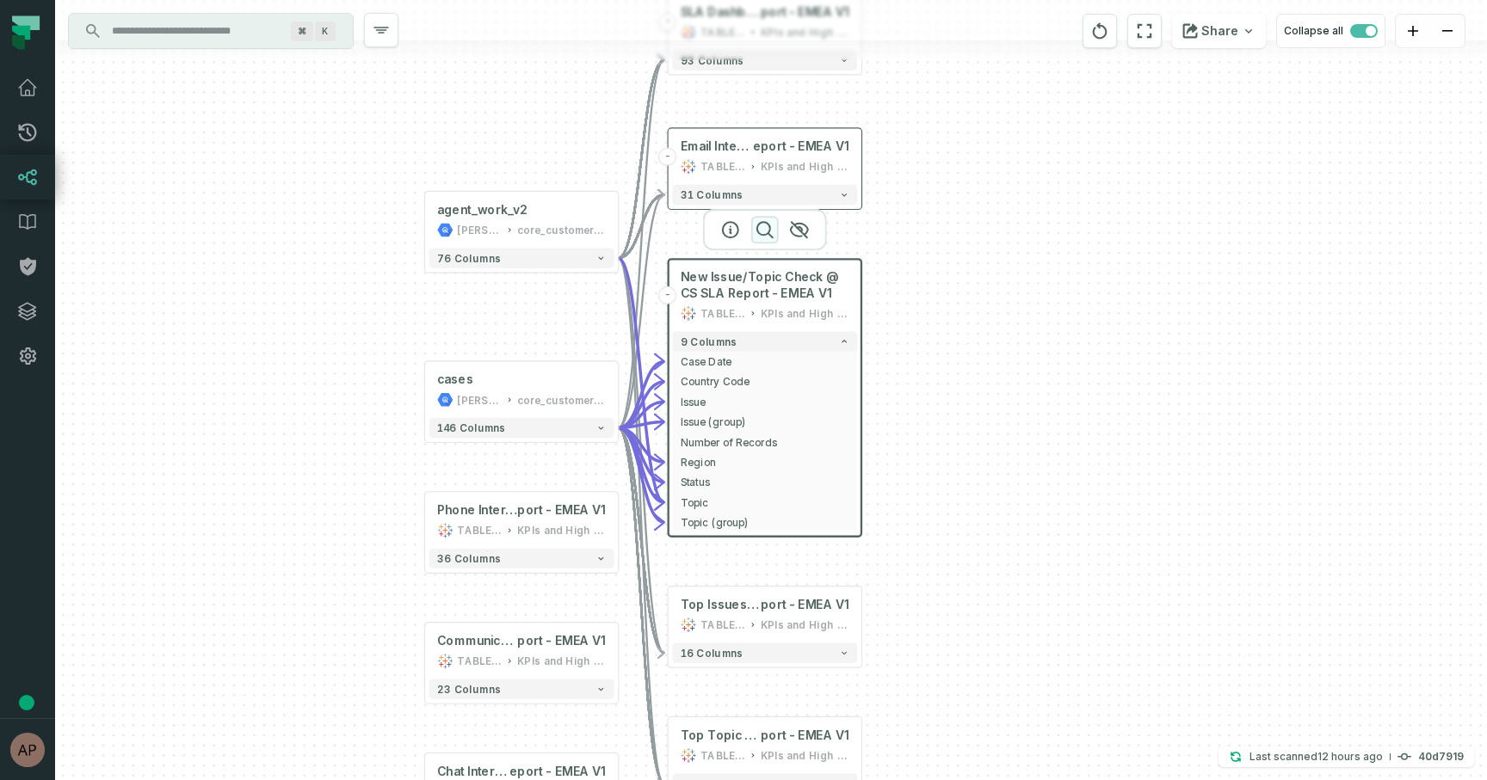
click at [766, 235] on icon "button" at bounding box center [764, 229] width 15 height 15
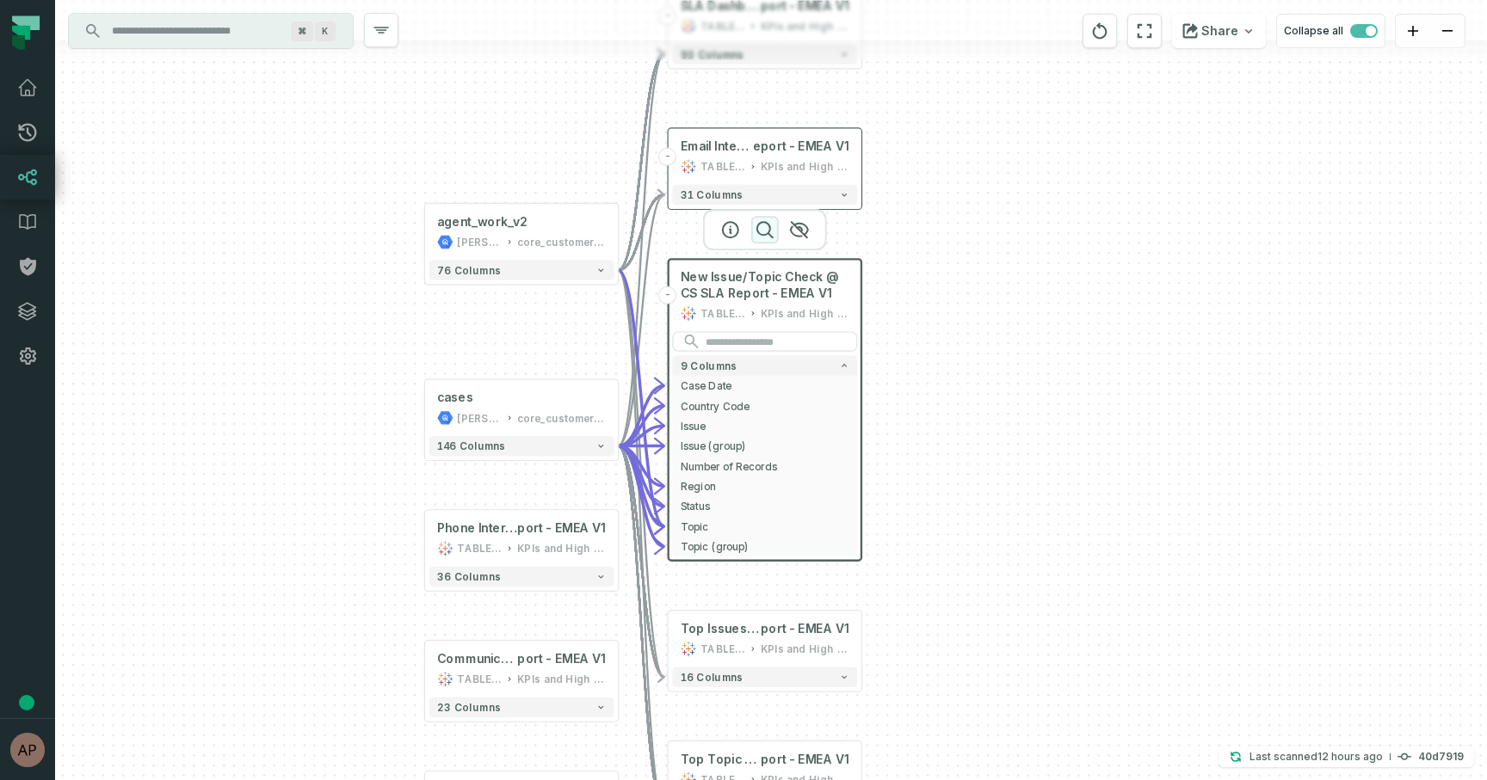
click at [766, 235] on icon "button" at bounding box center [764, 229] width 15 height 15
click at [960, 340] on div "+ agent_work_v2 juul-warehouse core_customer_service + 76 columns + cases juul-…" at bounding box center [771, 390] width 1432 height 780
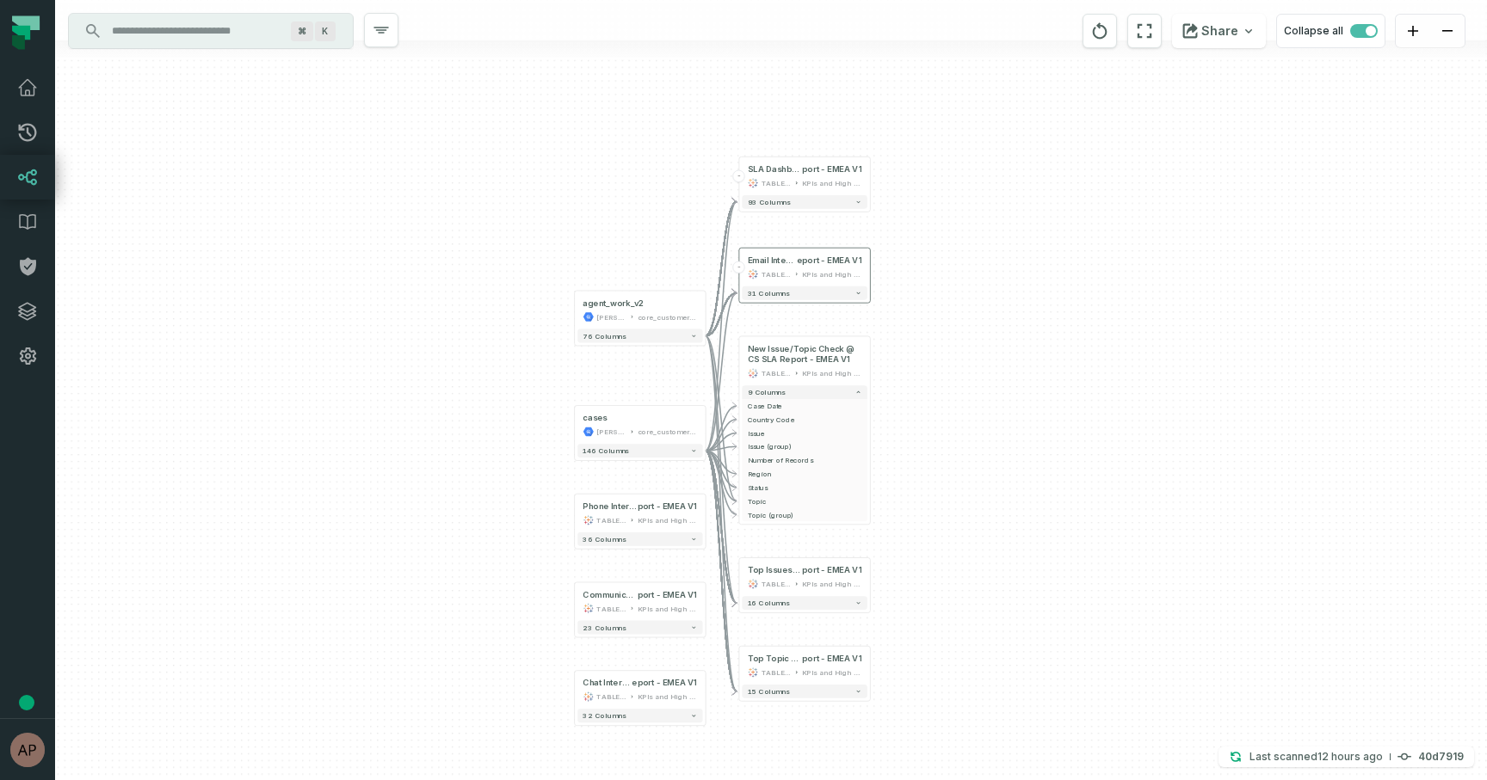
drag, startPoint x: 971, startPoint y: 295, endPoint x: 970, endPoint y: 383, distance: 87.8
click at [970, 381] on div "+ agent_work_v2 juul-warehouse core_customer_service + 76 columns + cases juul-…" at bounding box center [771, 390] width 1432 height 780
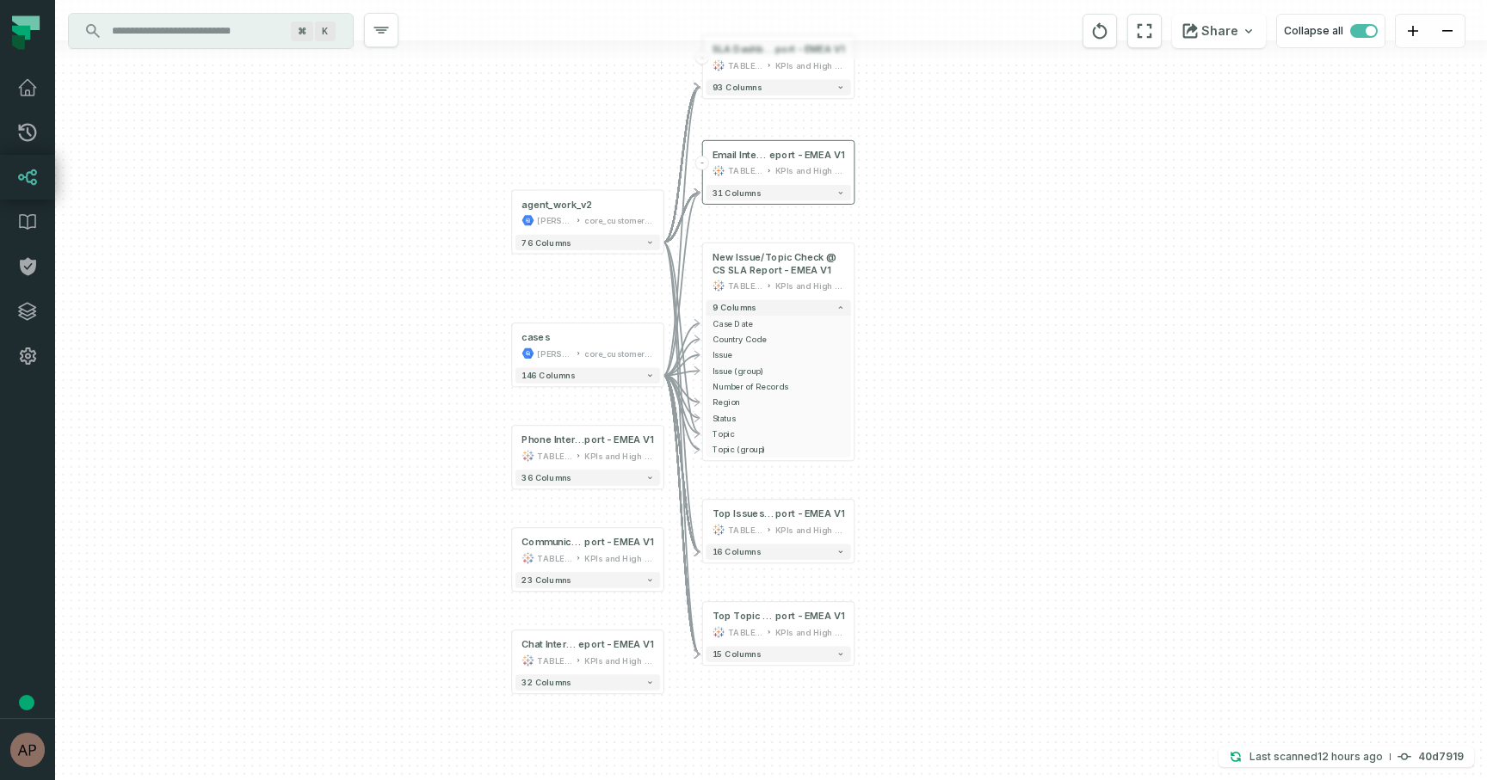
drag, startPoint x: 969, startPoint y: 386, endPoint x: 969, endPoint y: 295, distance: 91.2
click at [969, 295] on div "+ agent_work_v2 juul-warehouse core_customer_service + 76 columns + cases juul-…" at bounding box center [771, 390] width 1432 height 780
